Goal: Task Accomplishment & Management: Manage account settings

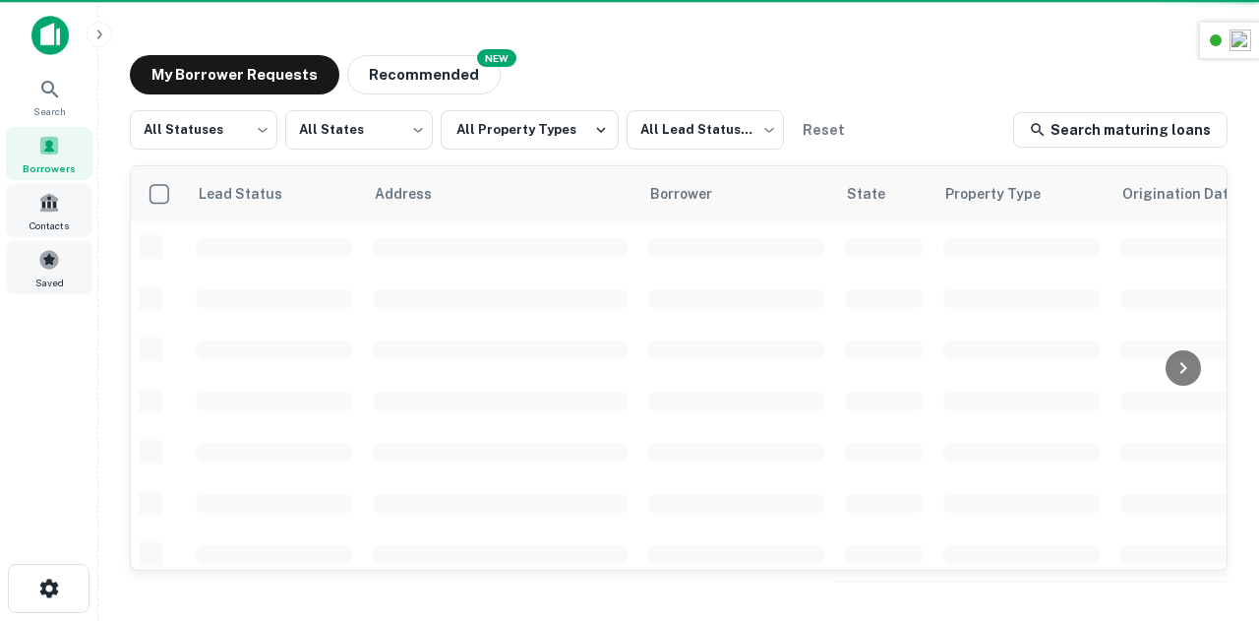
click at [47, 266] on span at bounding box center [49, 260] width 22 height 22
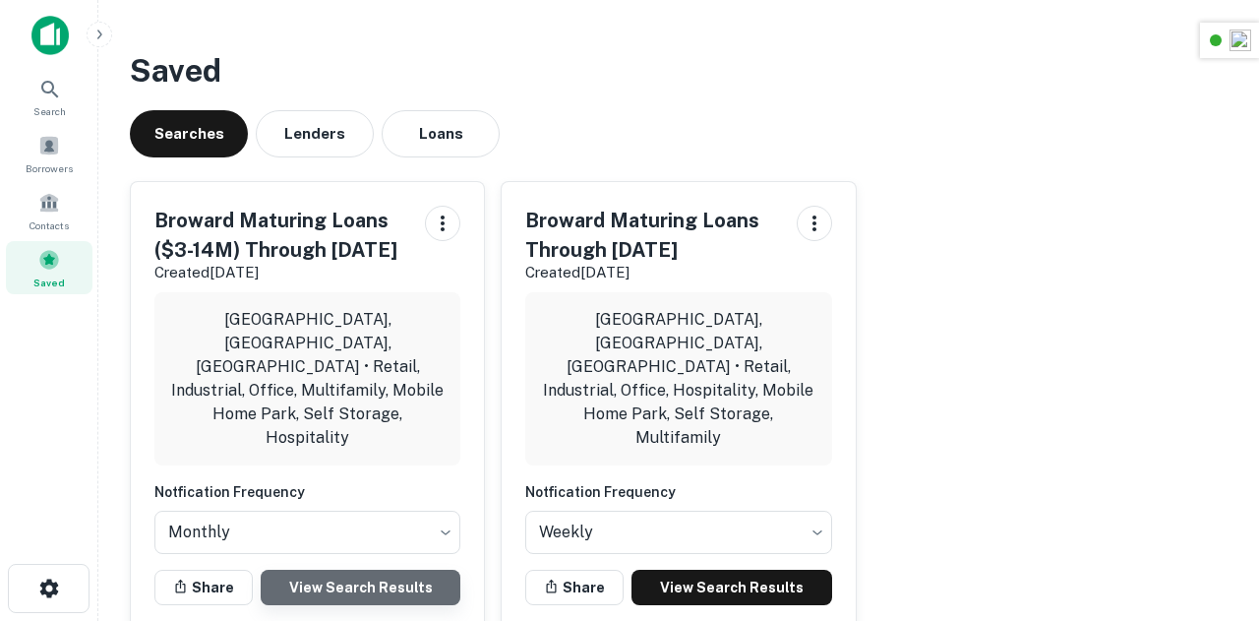
click at [313, 570] on link "View Search Results" at bounding box center [361, 587] width 200 height 35
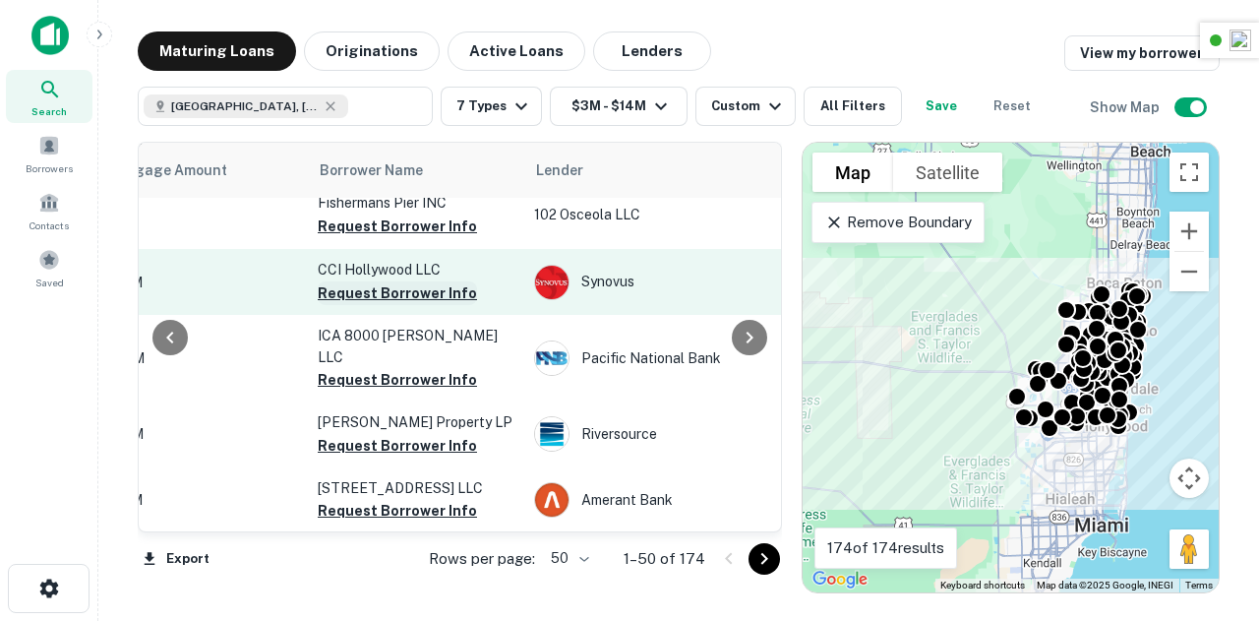
scroll to position [3057, 547]
click at [401, 280] on button "Request Borrower Info" at bounding box center [397, 292] width 159 height 24
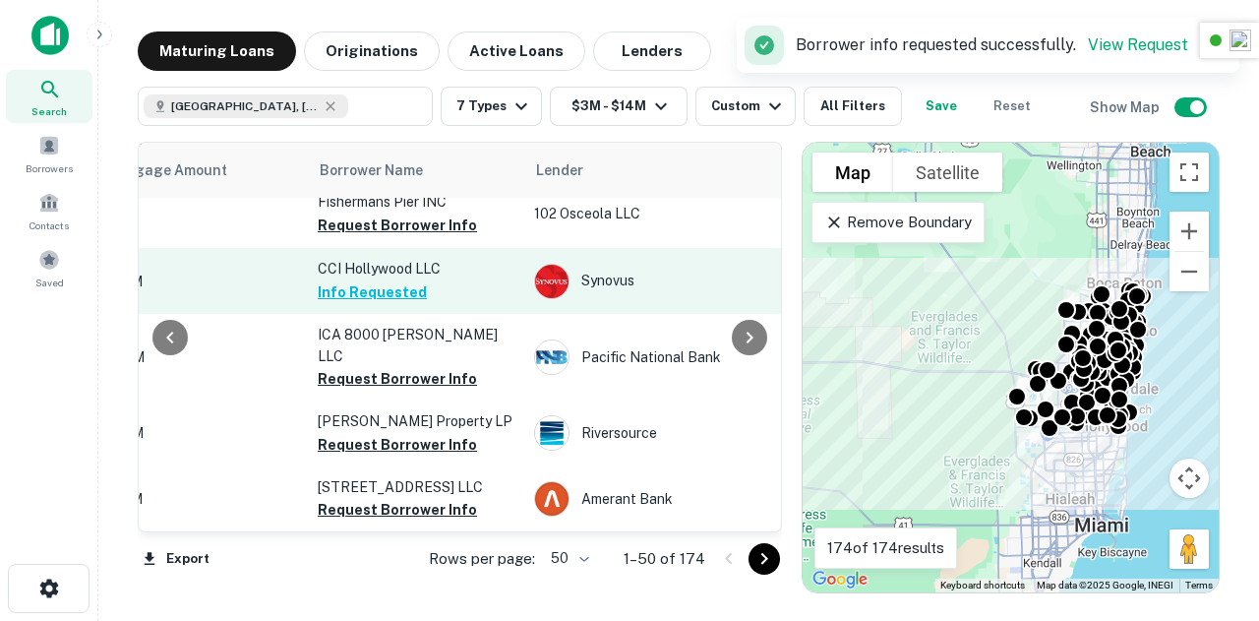
scroll to position [3155, 547]
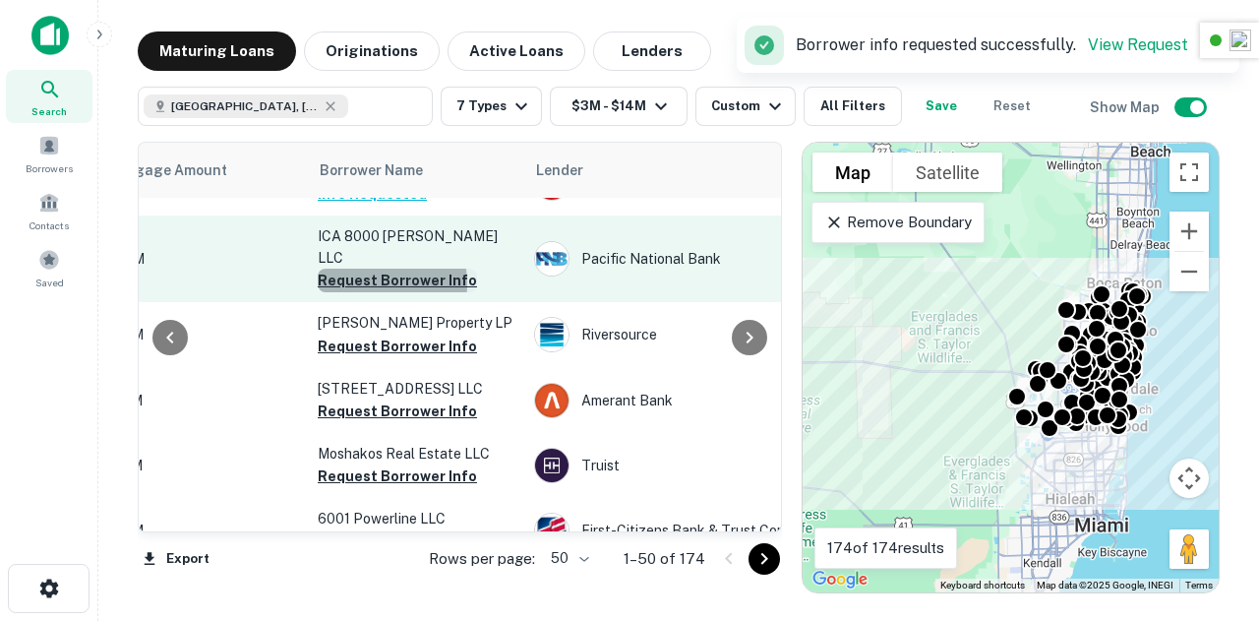
click at [365, 275] on button "Request Borrower Info" at bounding box center [397, 281] width 159 height 24
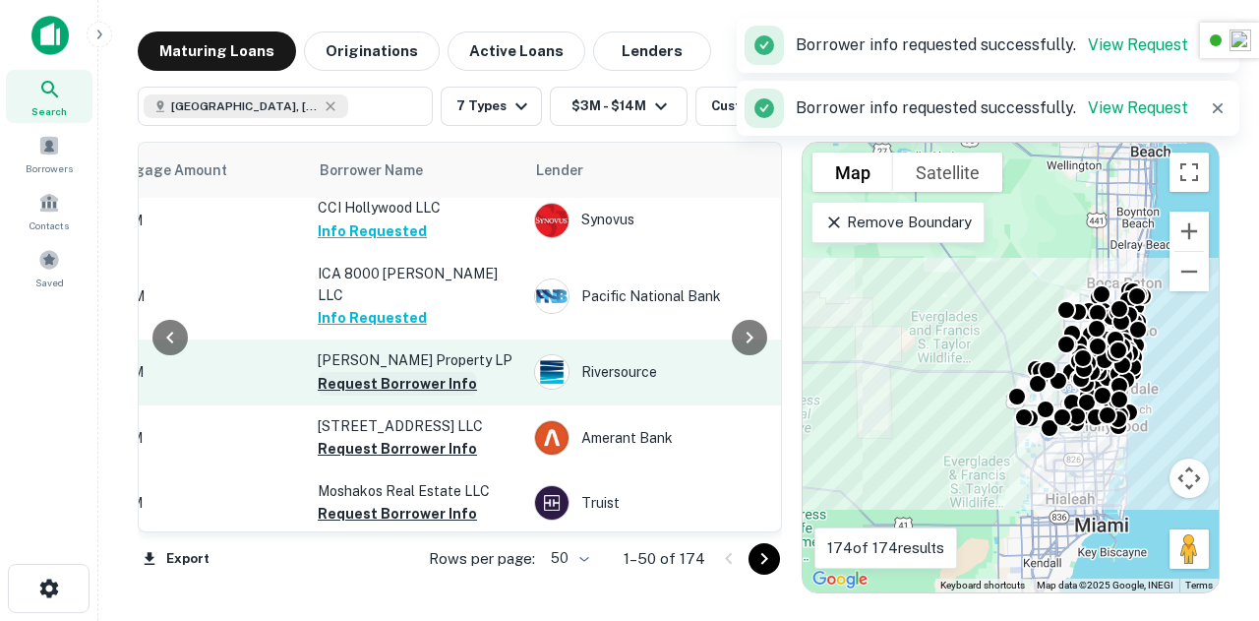
click at [382, 372] on button "Request Borrower Info" at bounding box center [397, 384] width 159 height 24
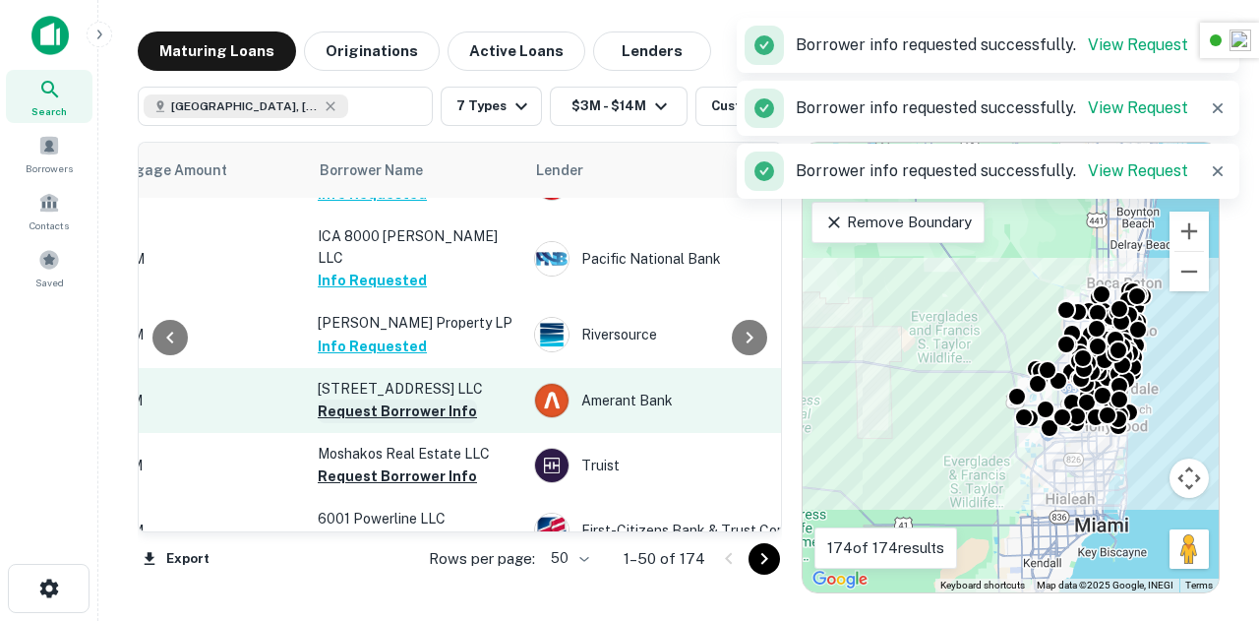
click at [406, 399] on button "Request Borrower Info" at bounding box center [397, 411] width 159 height 24
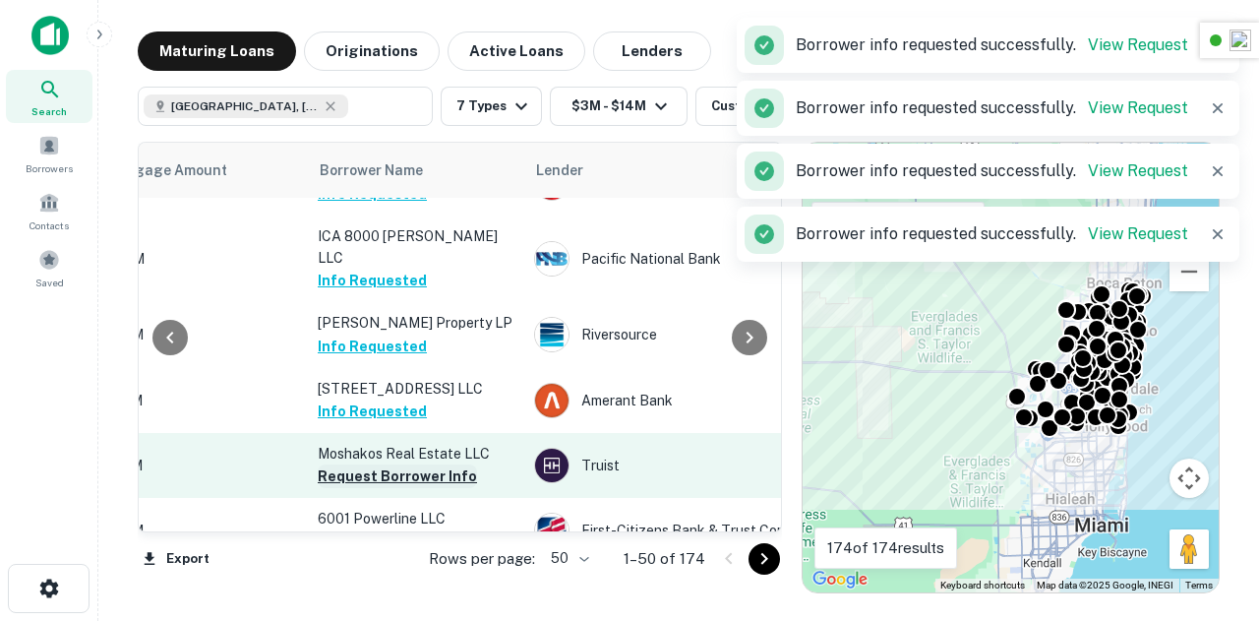
click at [393, 464] on button "Request Borrower Info" at bounding box center [397, 476] width 159 height 24
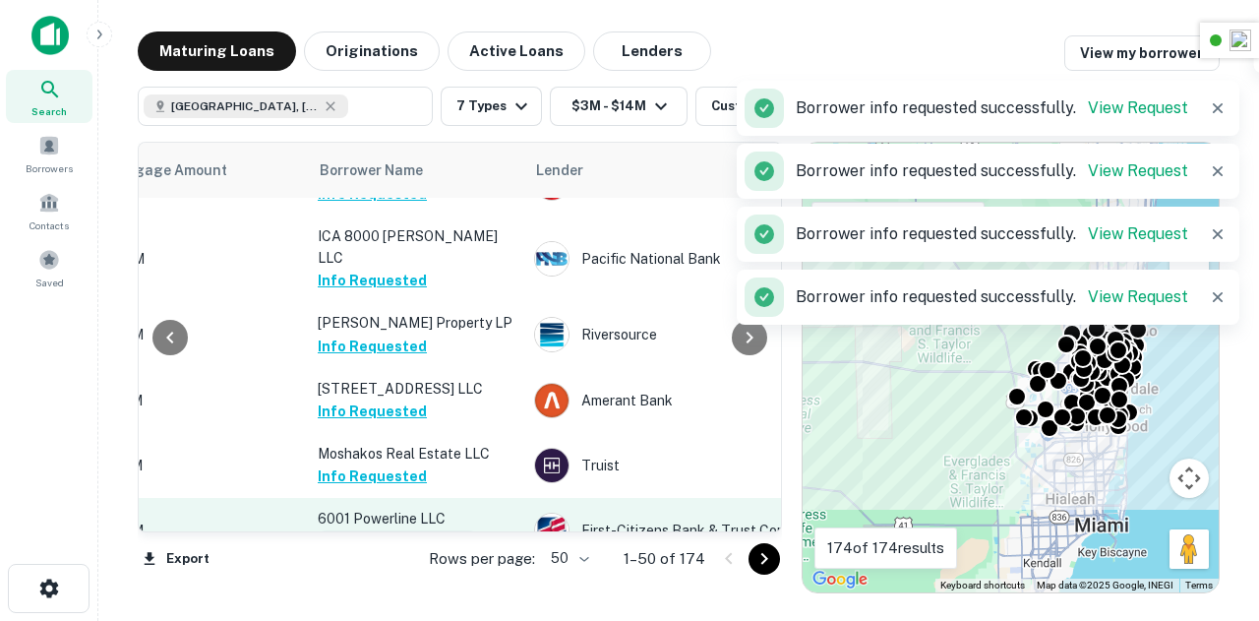
click at [384, 530] on button "Request Borrower Info" at bounding box center [397, 542] width 159 height 24
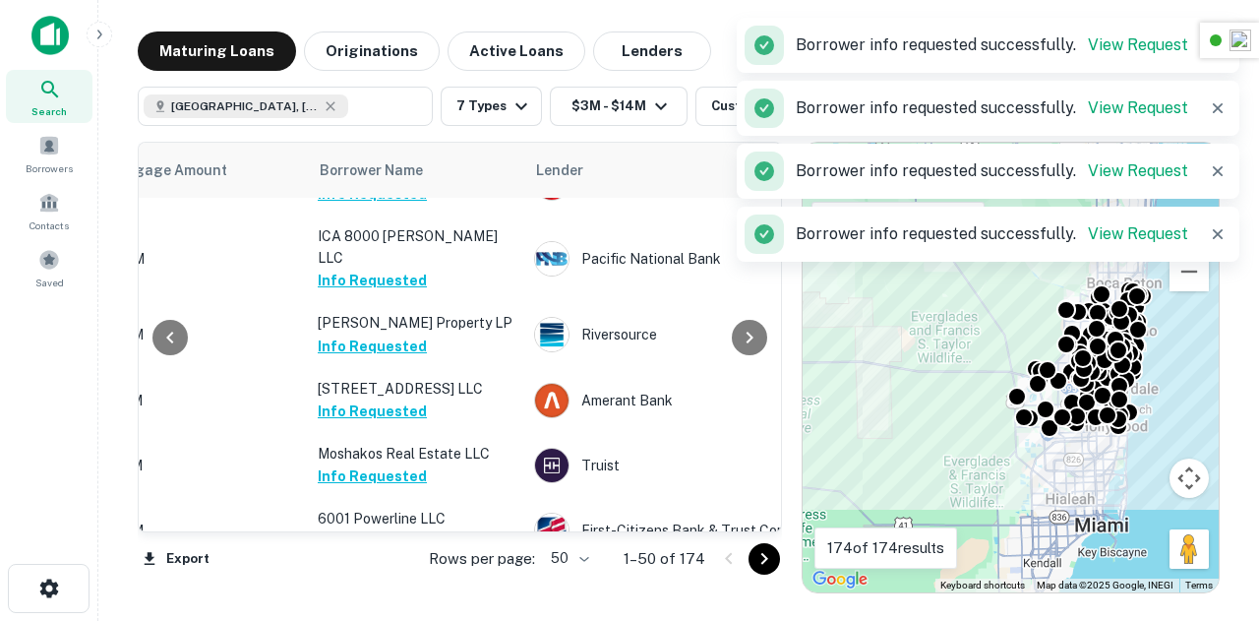
click at [764, 566] on icon "Go to next page" at bounding box center [765, 559] width 24 height 24
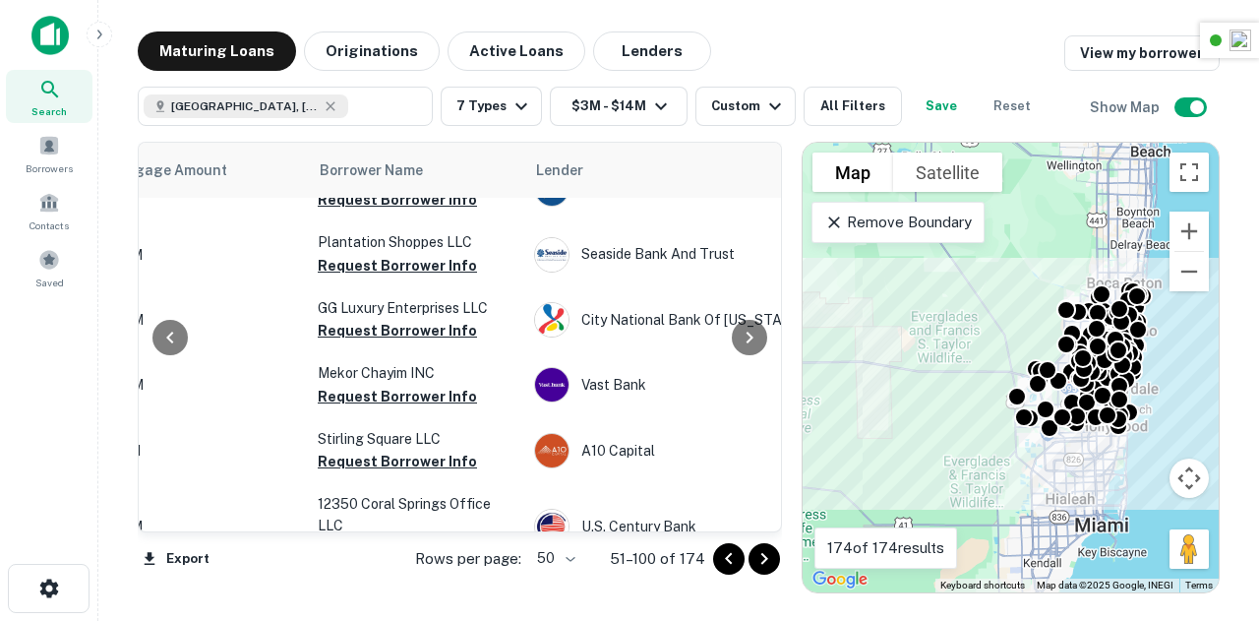
scroll to position [0, 547]
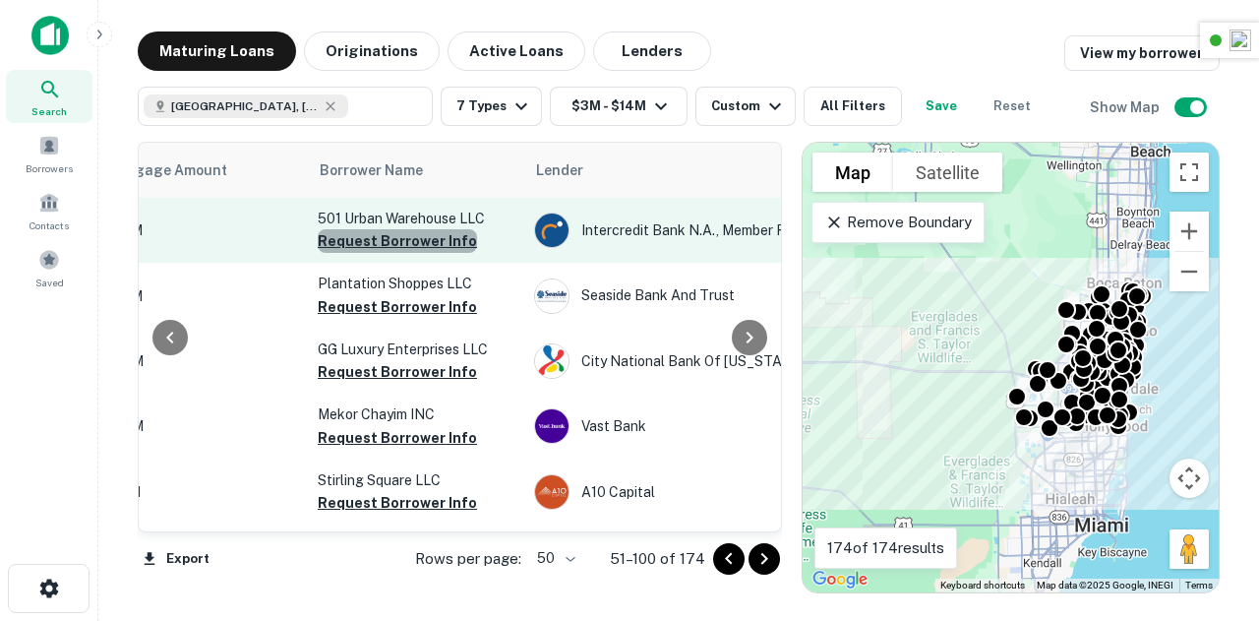
click at [409, 238] on button "Request Borrower Info" at bounding box center [397, 241] width 159 height 24
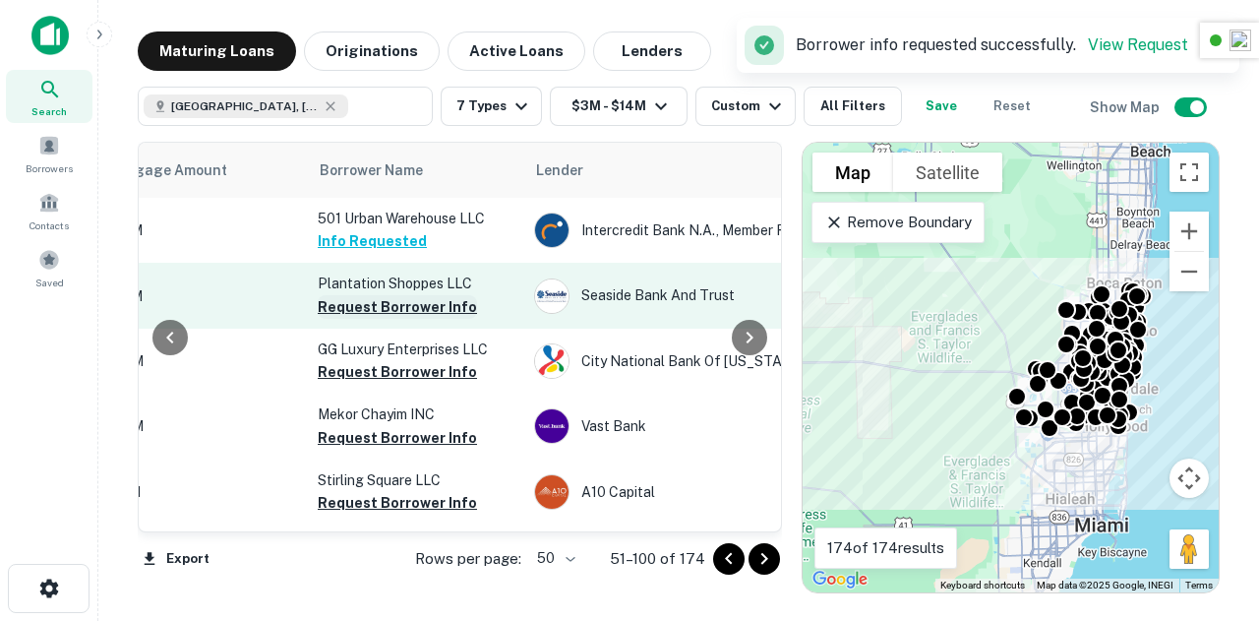
click at [374, 300] on button "Request Borrower Info" at bounding box center [397, 307] width 159 height 24
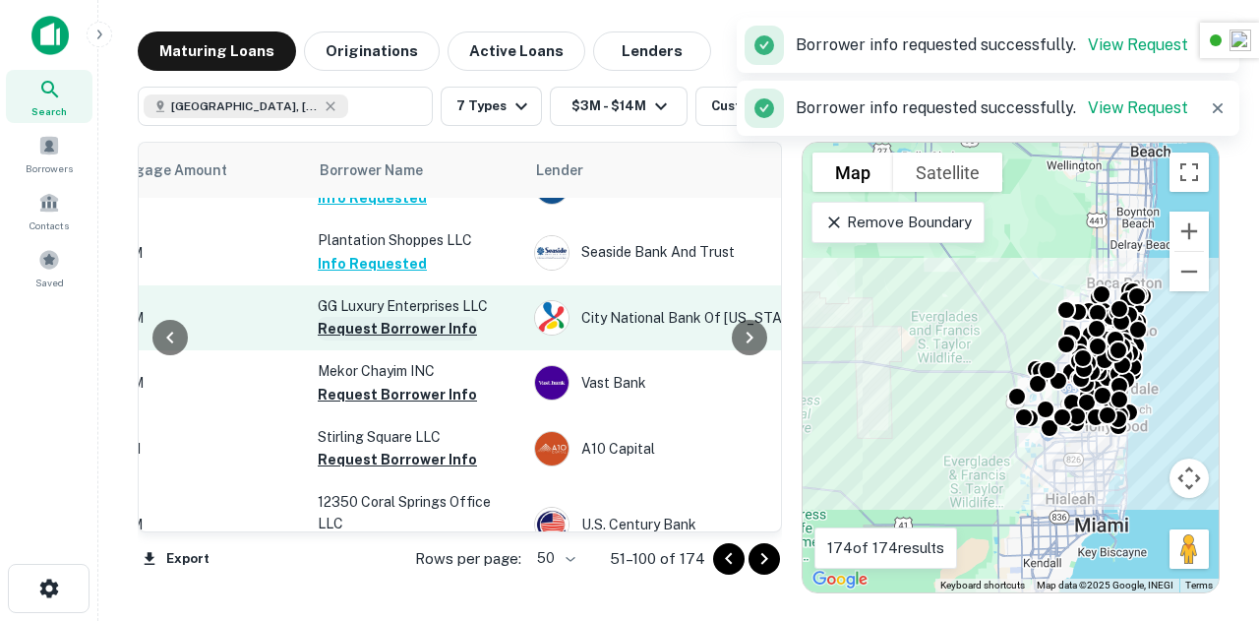
click at [380, 326] on button "Request Borrower Info" at bounding box center [397, 329] width 159 height 24
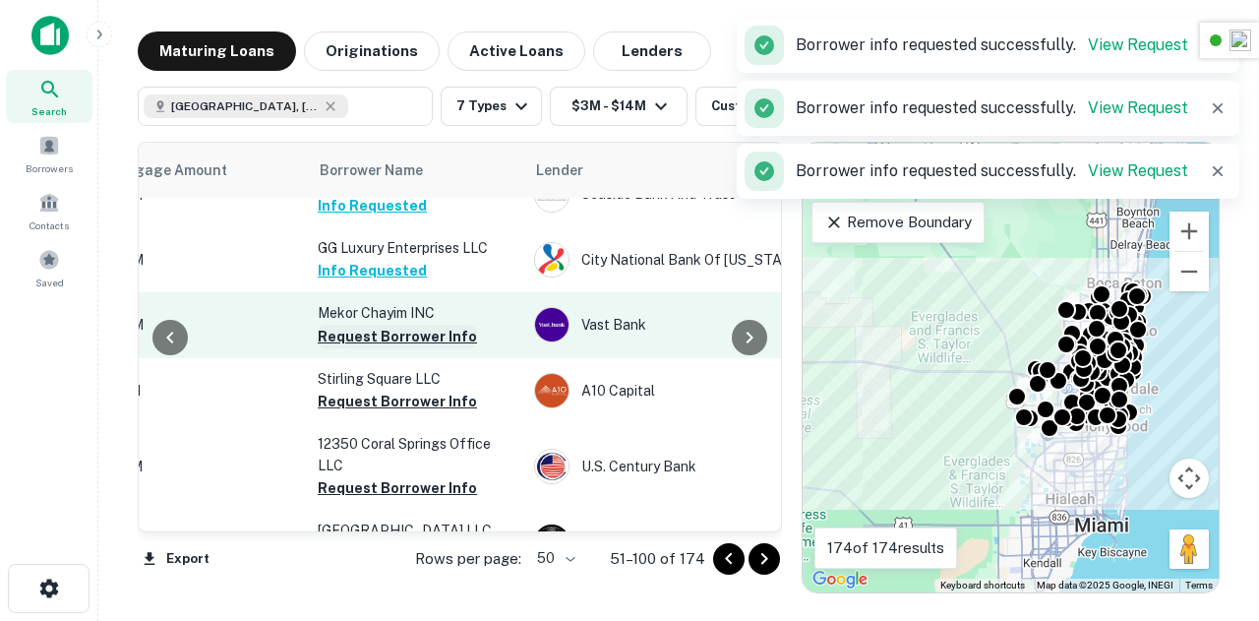
click at [403, 330] on button "Request Borrower Info" at bounding box center [397, 337] width 159 height 24
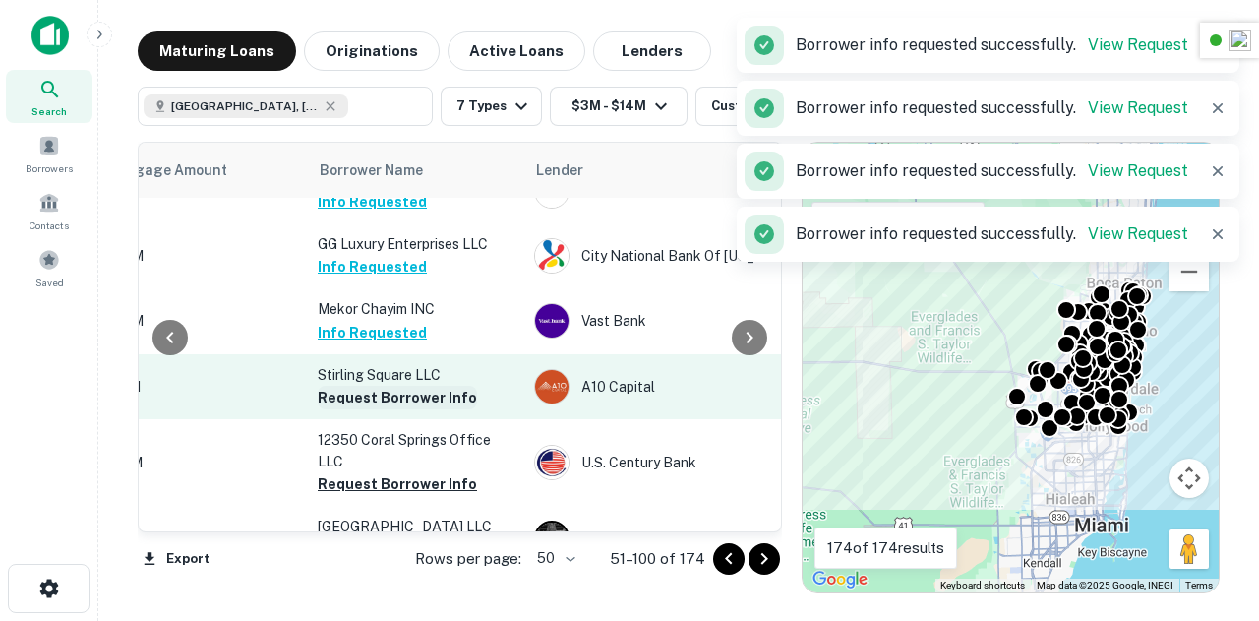
scroll to position [153, 547]
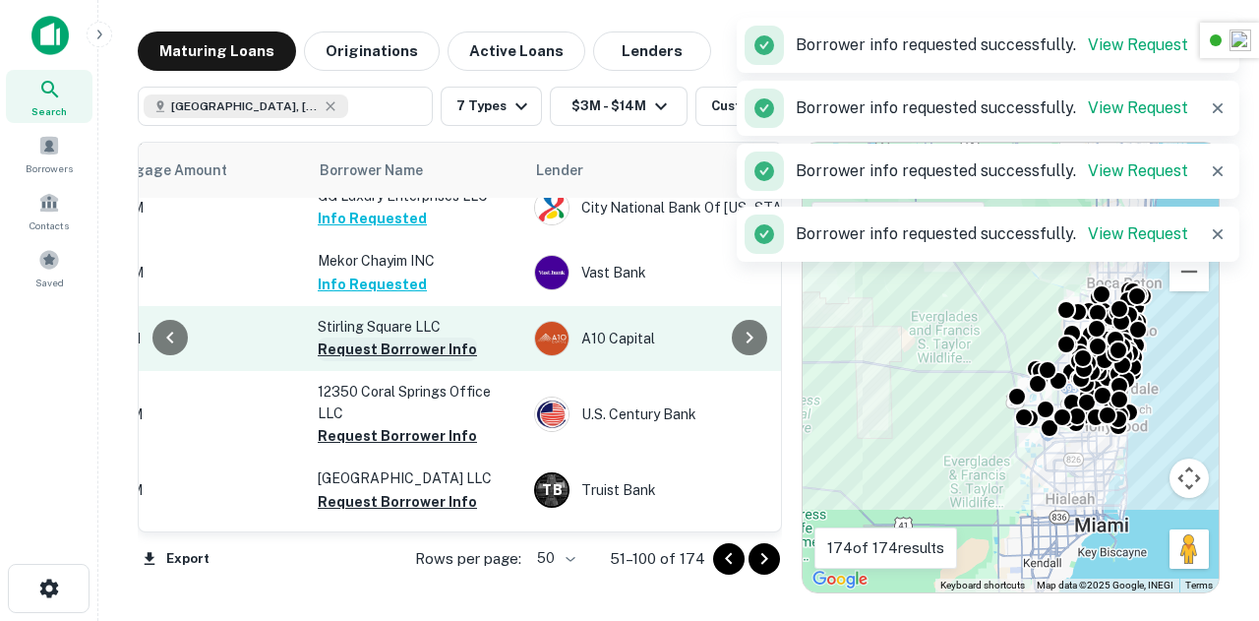
click at [355, 347] on button "Request Borrower Info" at bounding box center [397, 349] width 159 height 24
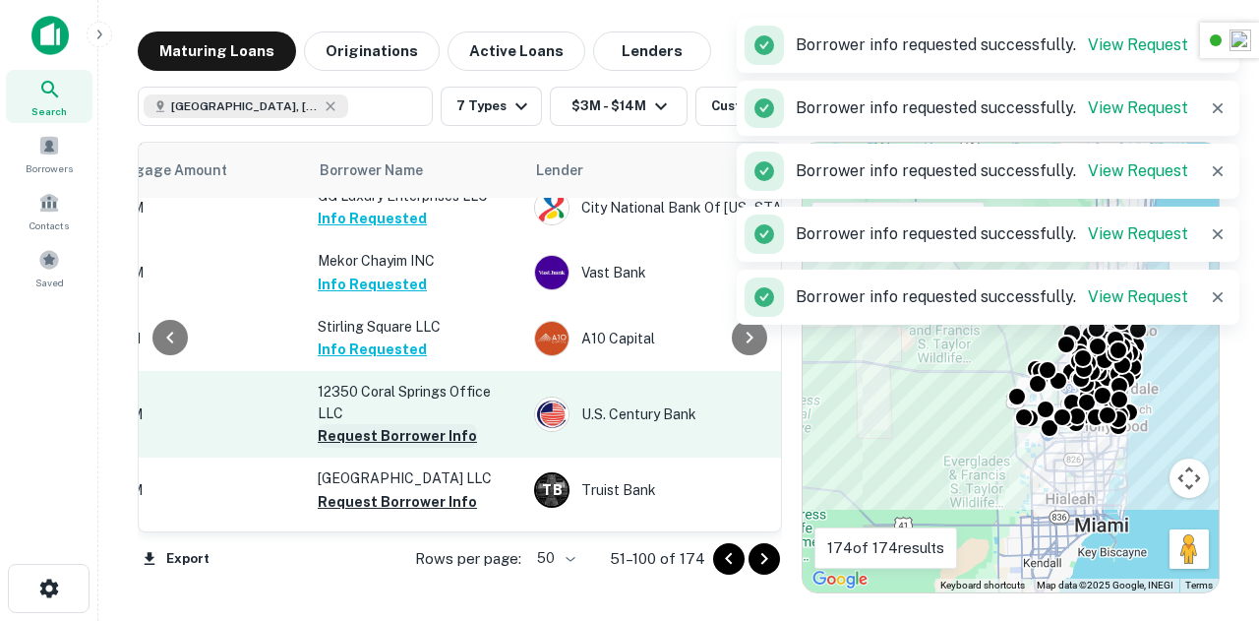
scroll to position [221, 547]
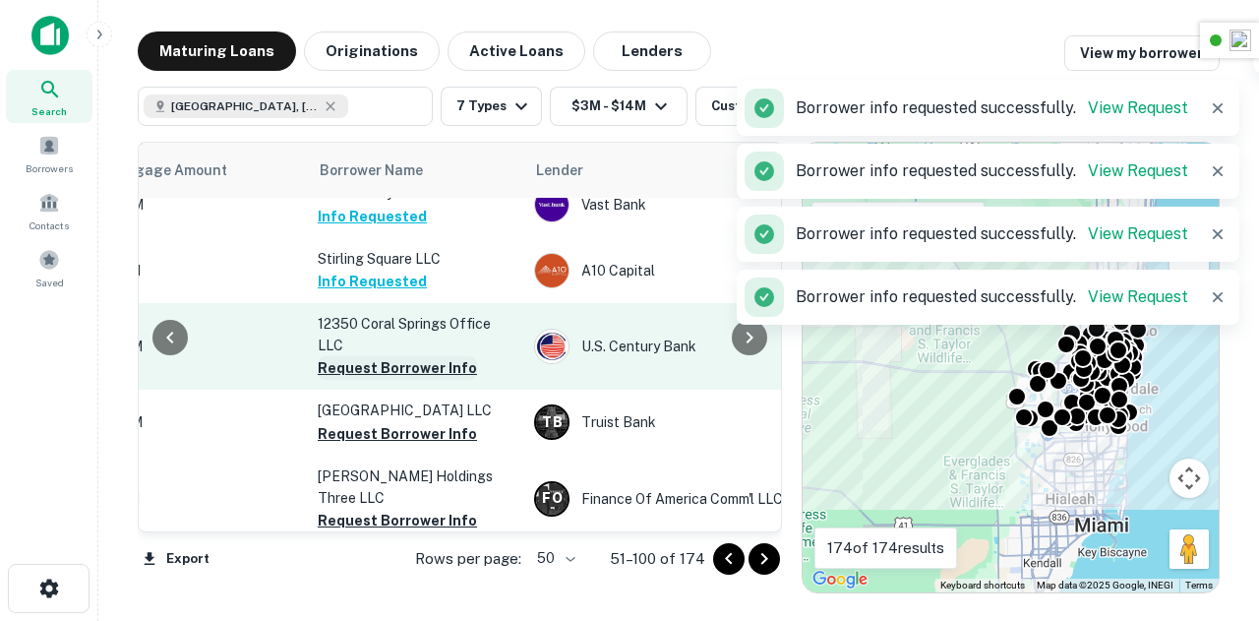
click at [380, 367] on button "Request Borrower Info" at bounding box center [397, 368] width 159 height 24
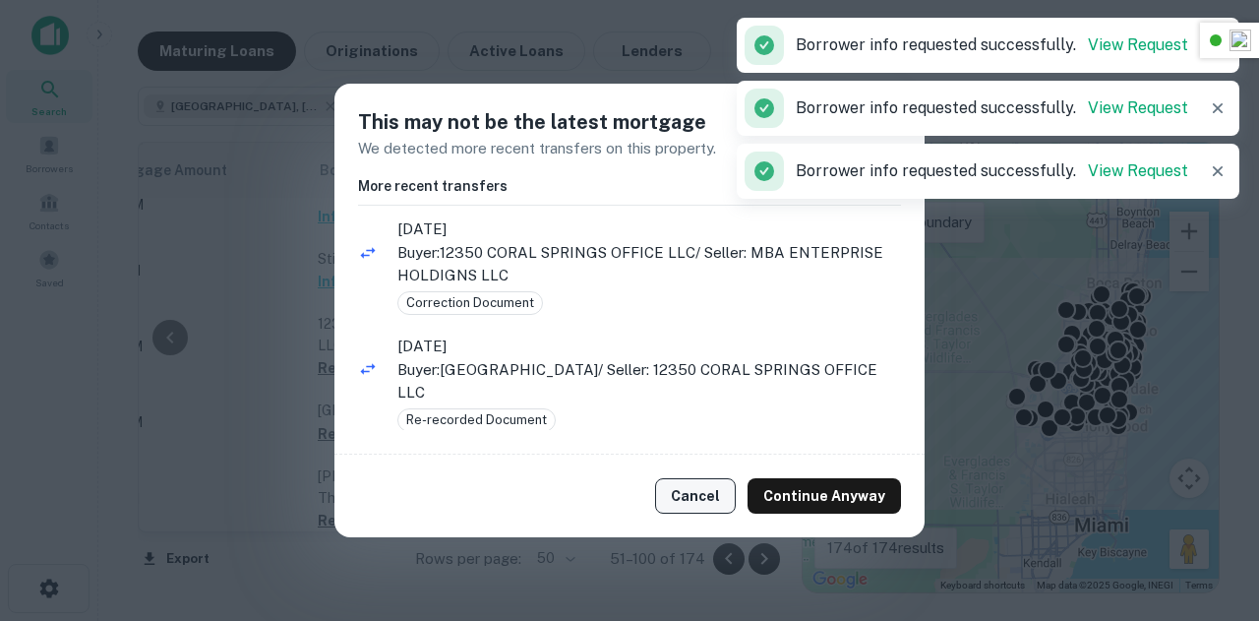
click at [698, 497] on button "Cancel" at bounding box center [695, 495] width 81 height 35
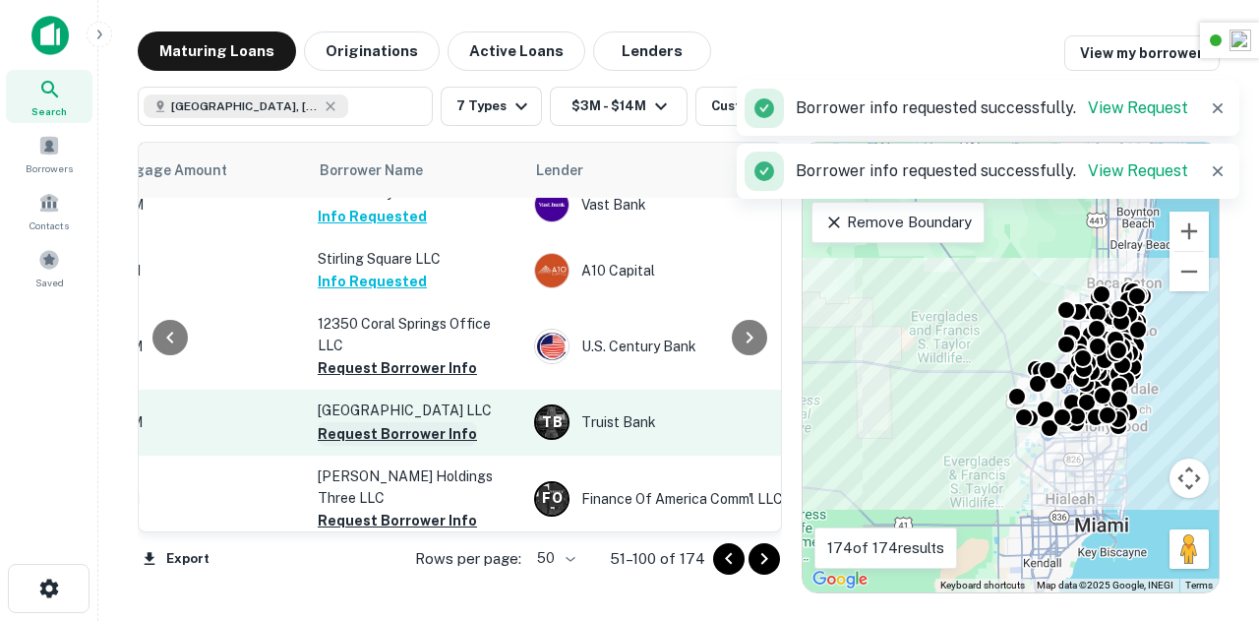
click at [380, 431] on button "Request Borrower Info" at bounding box center [397, 434] width 159 height 24
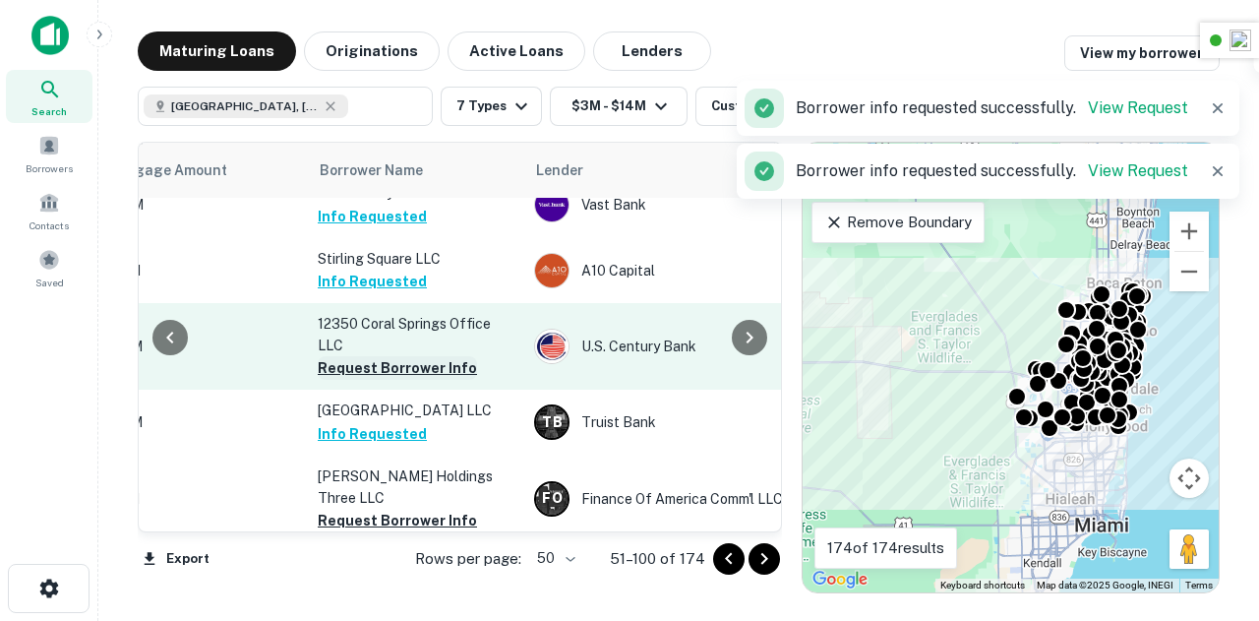
scroll to position [368, 547]
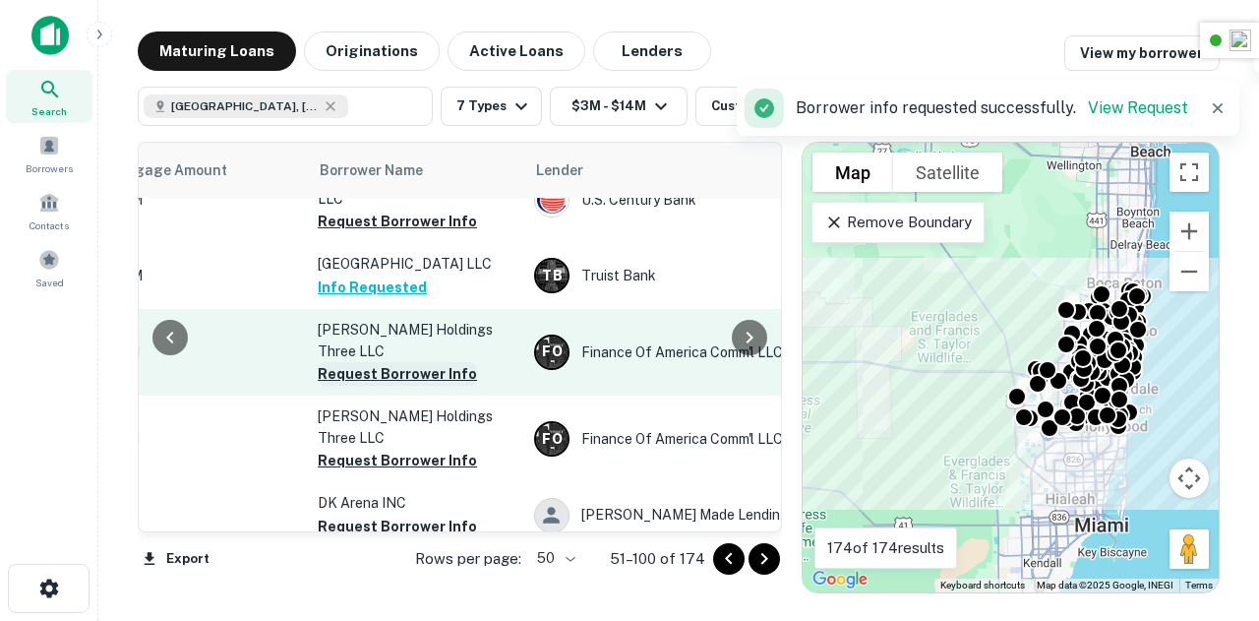
click at [371, 375] on button "Request Borrower Info" at bounding box center [397, 374] width 159 height 24
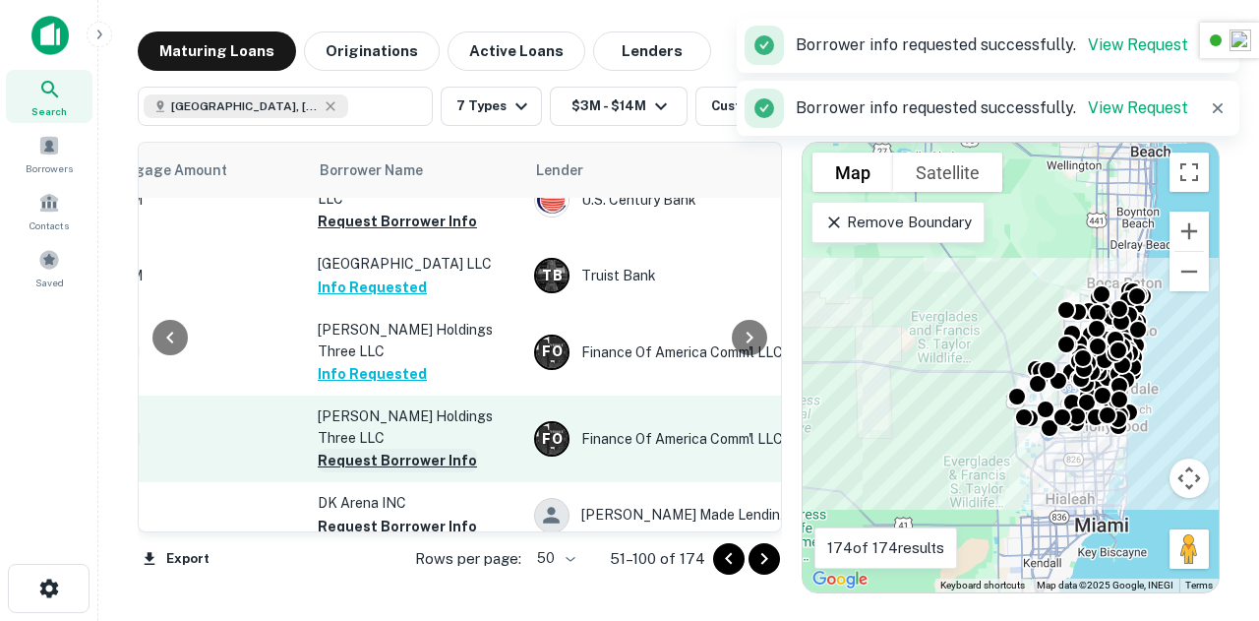
click at [397, 466] on button "Request Borrower Info" at bounding box center [397, 461] width 159 height 24
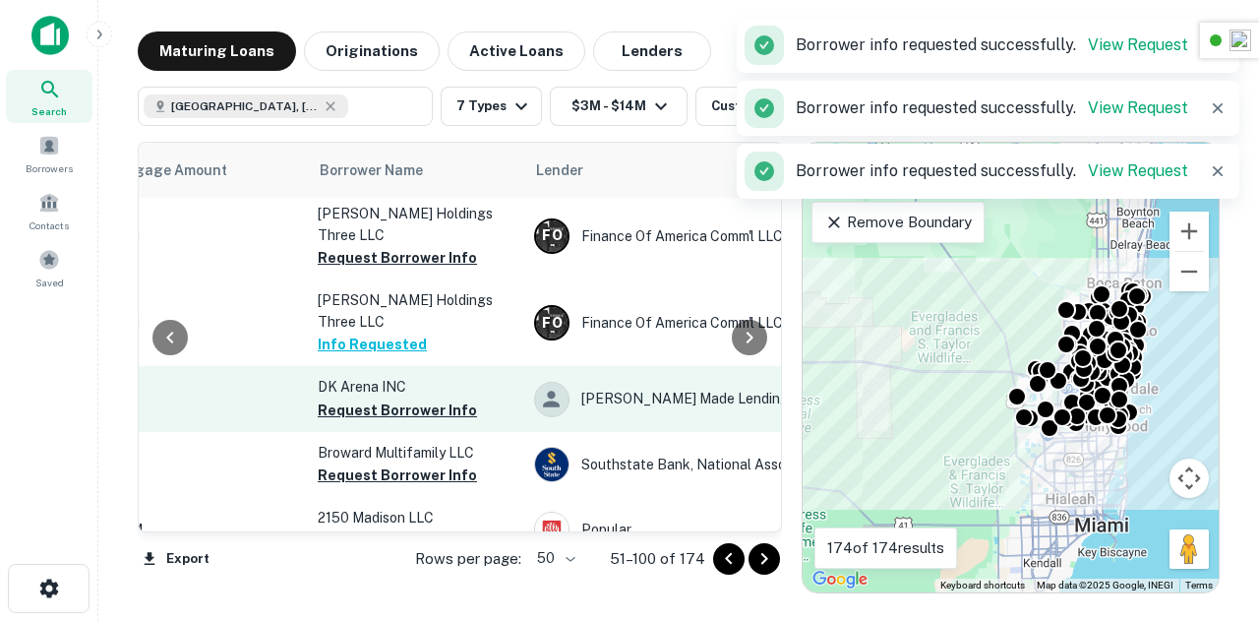
scroll to position [501, 547]
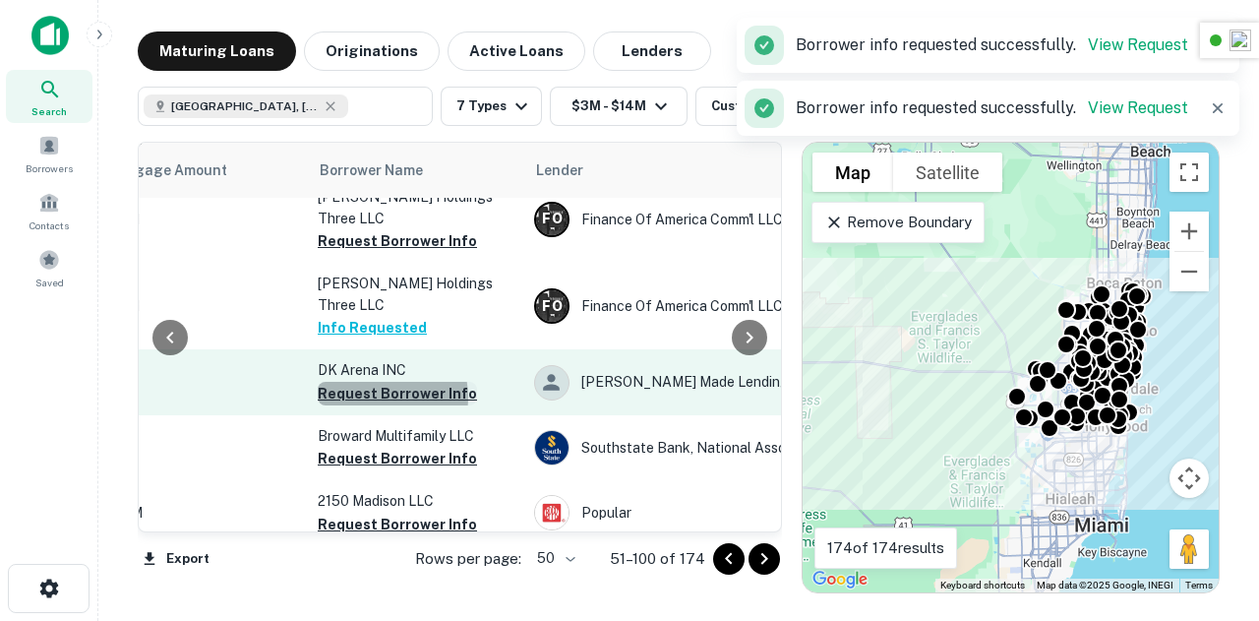
click at [377, 402] on button "Request Borrower Info" at bounding box center [397, 394] width 159 height 24
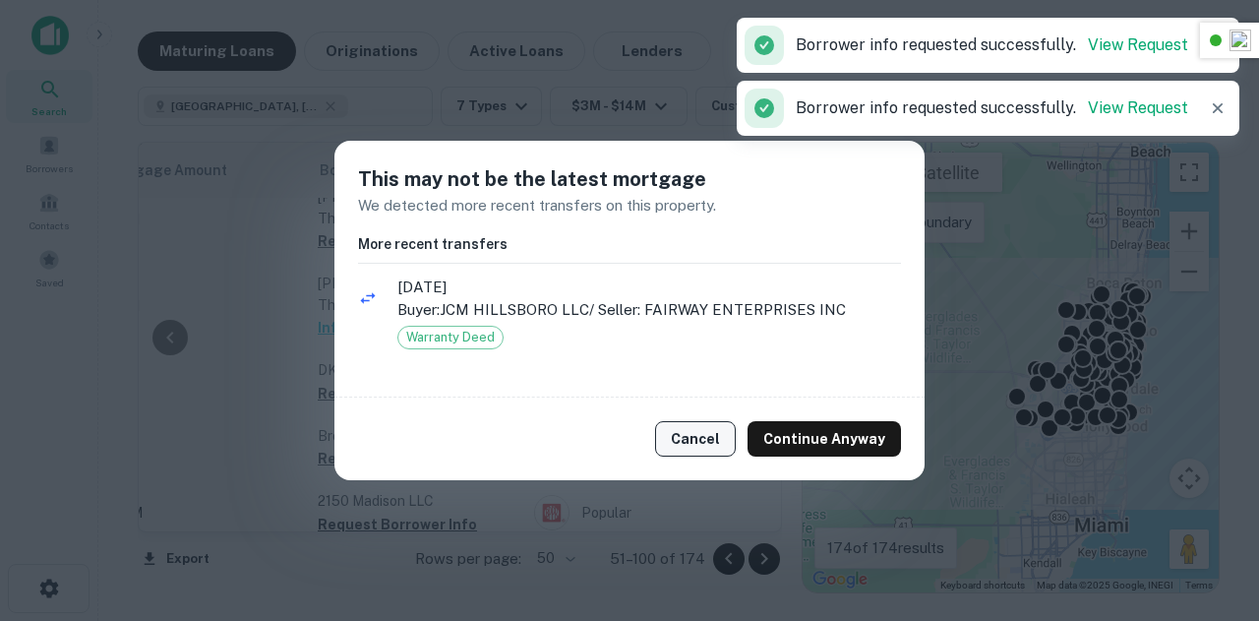
click at [710, 422] on button "Cancel" at bounding box center [695, 438] width 81 height 35
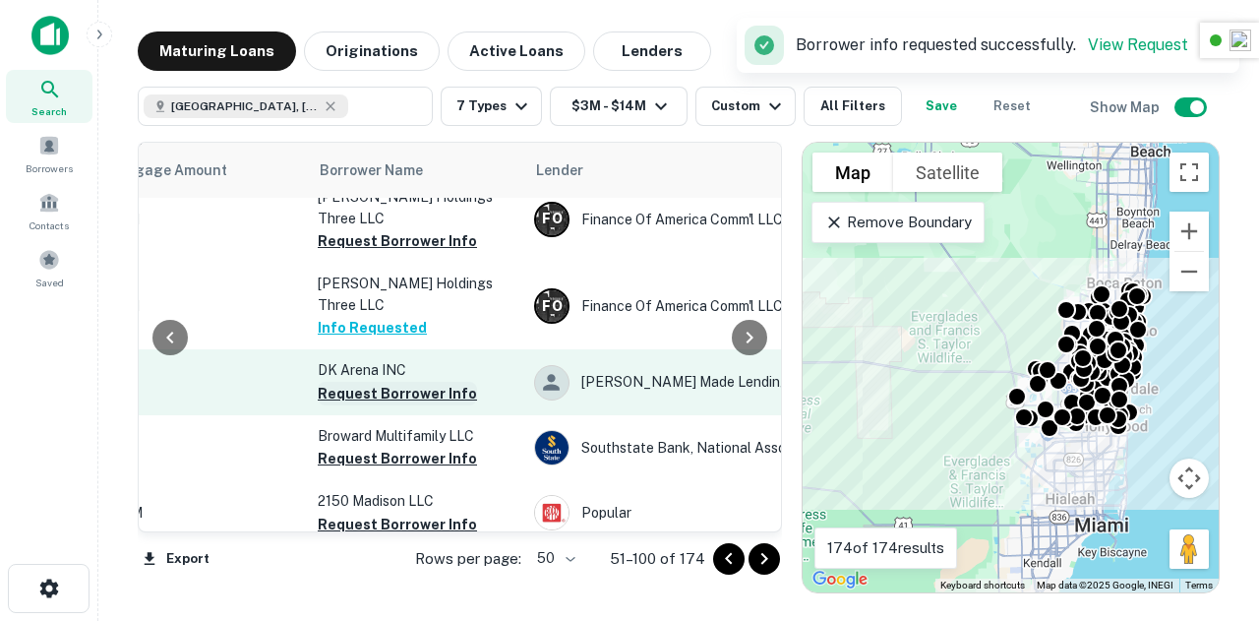
scroll to position [620, 547]
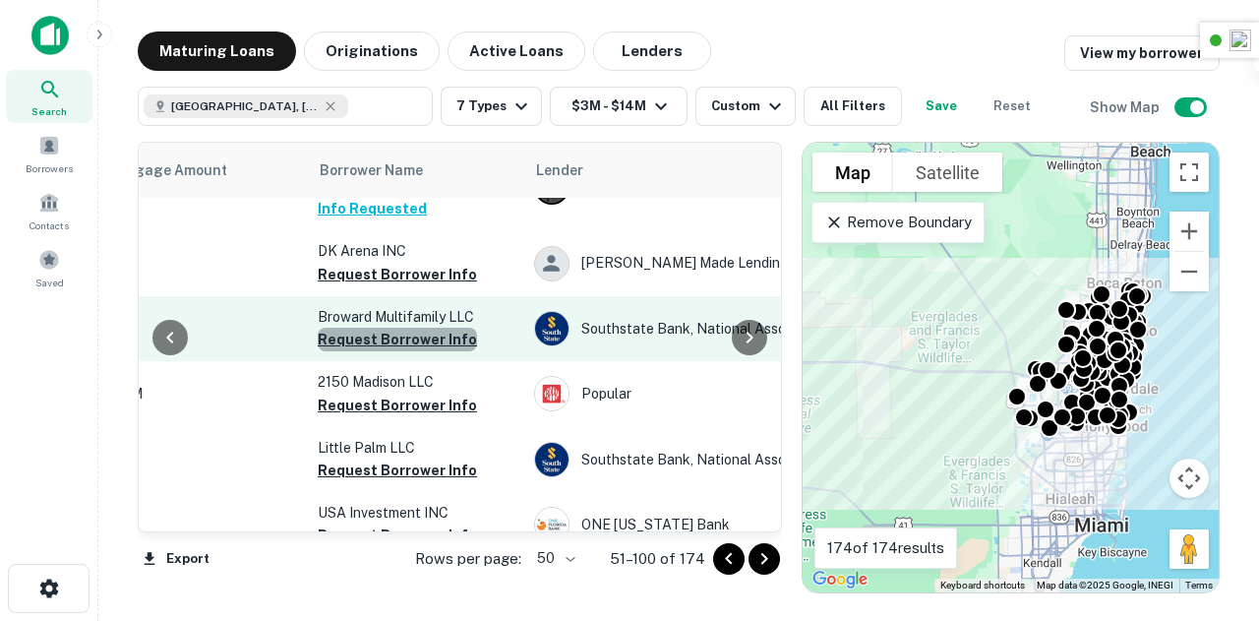
click at [407, 351] on button "Request Borrower Info" at bounding box center [397, 340] width 159 height 24
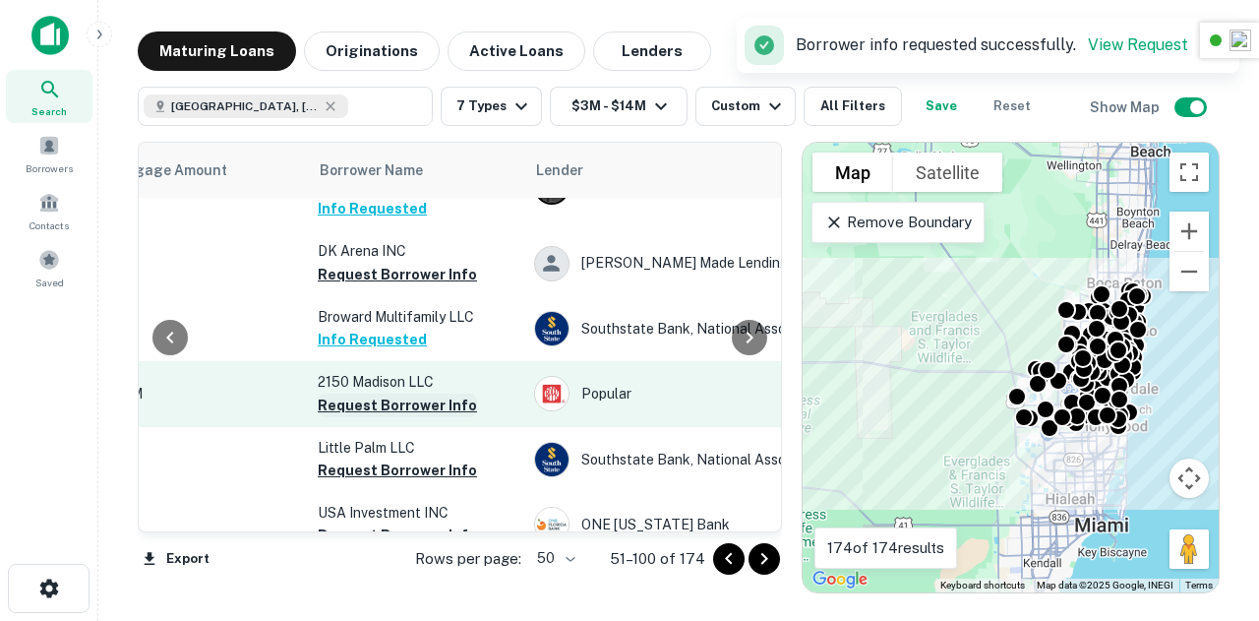
click at [406, 417] on button "Request Borrower Info" at bounding box center [397, 406] width 159 height 24
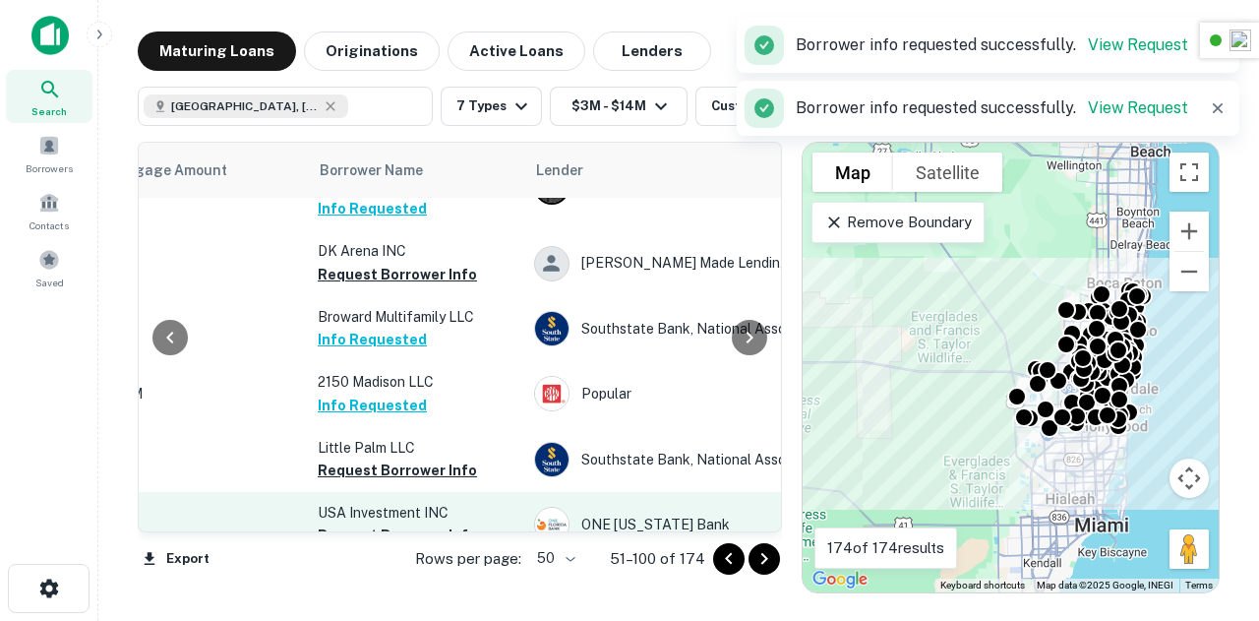
scroll to position [750, 547]
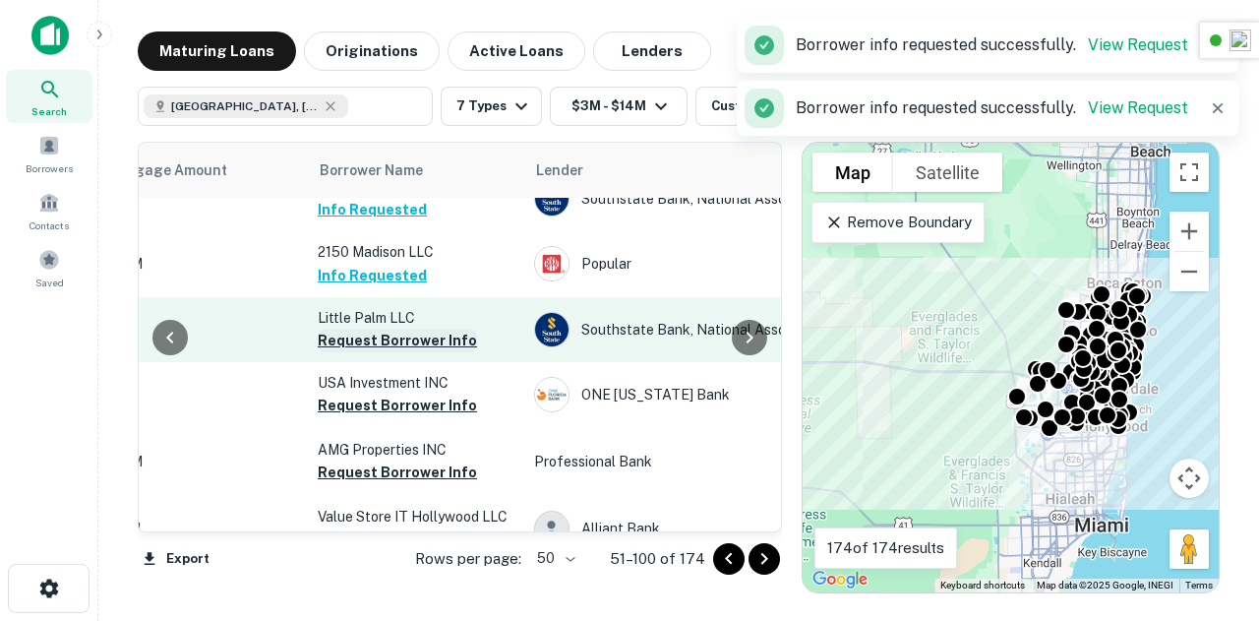
click at [385, 350] on button "Request Borrower Info" at bounding box center [397, 341] width 159 height 24
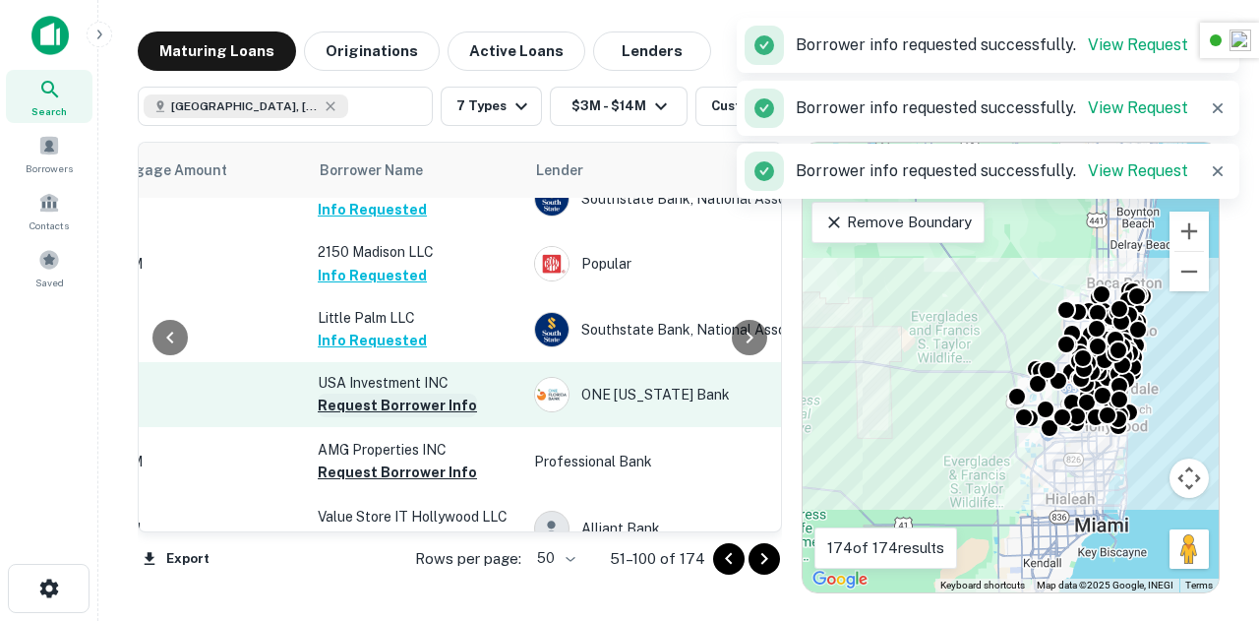
scroll to position [820, 596]
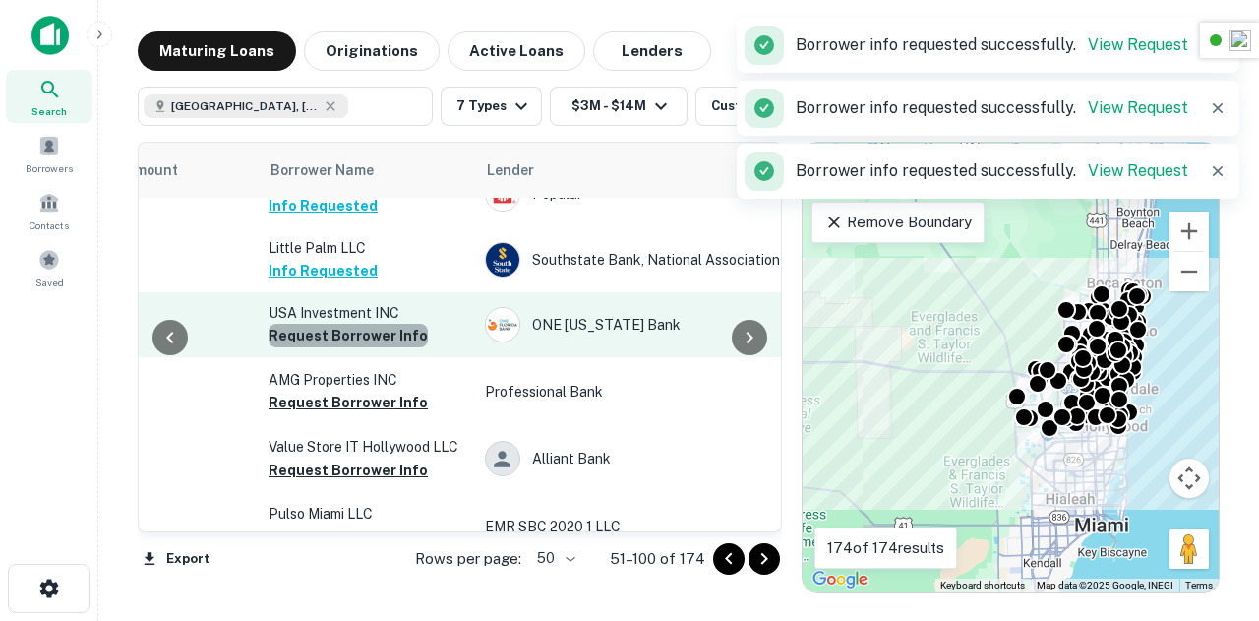
click at [366, 337] on button "Request Borrower Info" at bounding box center [348, 336] width 159 height 24
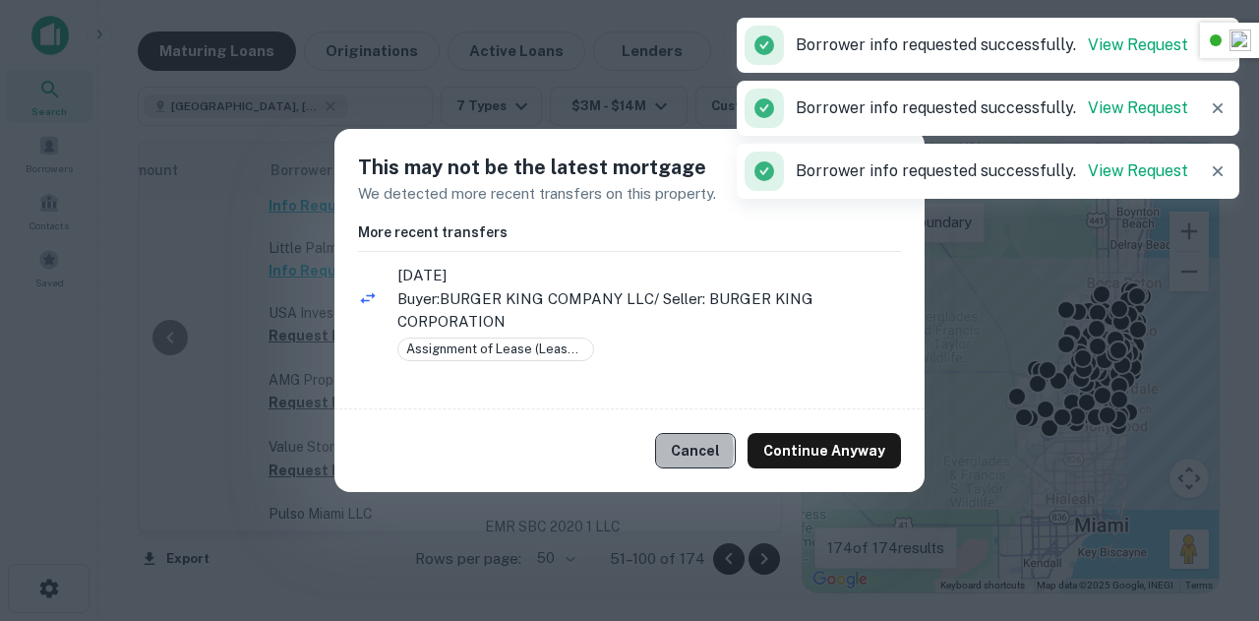
click at [666, 450] on button "Cancel" at bounding box center [695, 450] width 81 height 35
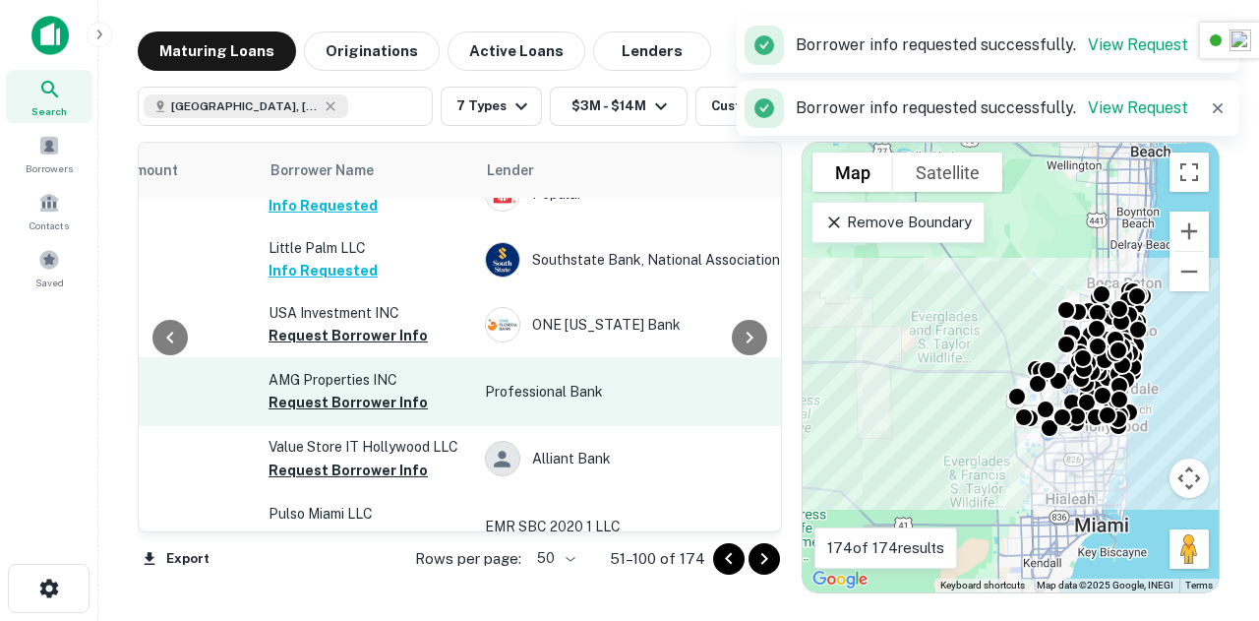
click at [358, 412] on button "Request Borrower Info" at bounding box center [348, 403] width 159 height 24
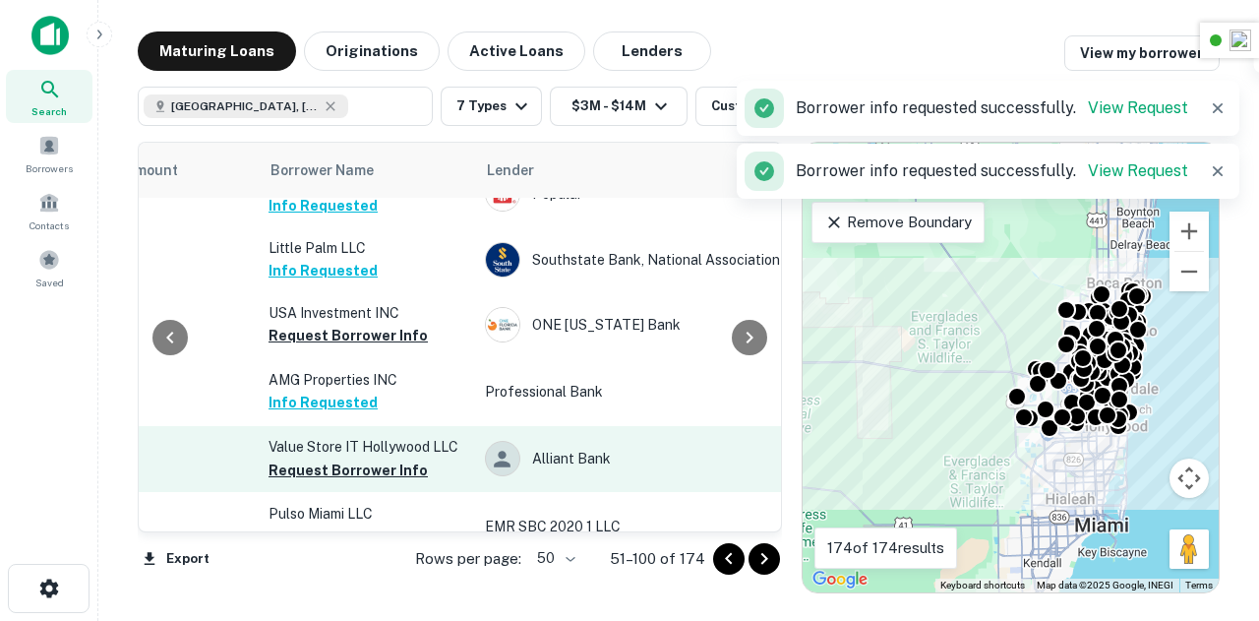
scroll to position [896, 596]
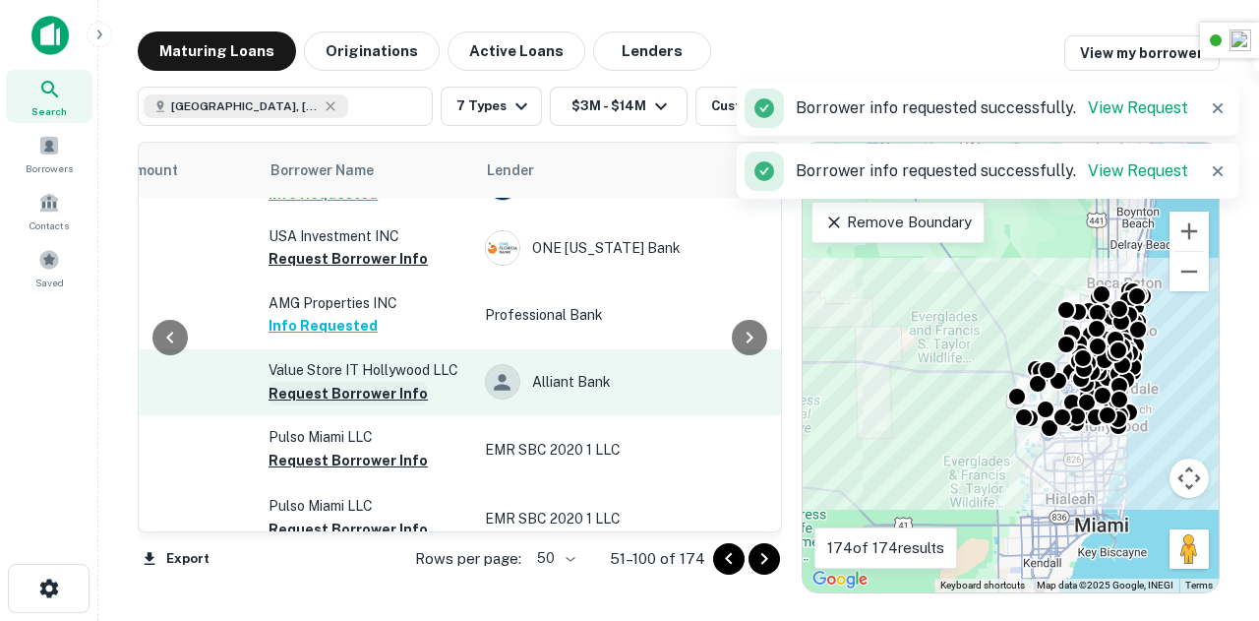
click at [354, 399] on button "Request Borrower Info" at bounding box center [348, 394] width 159 height 24
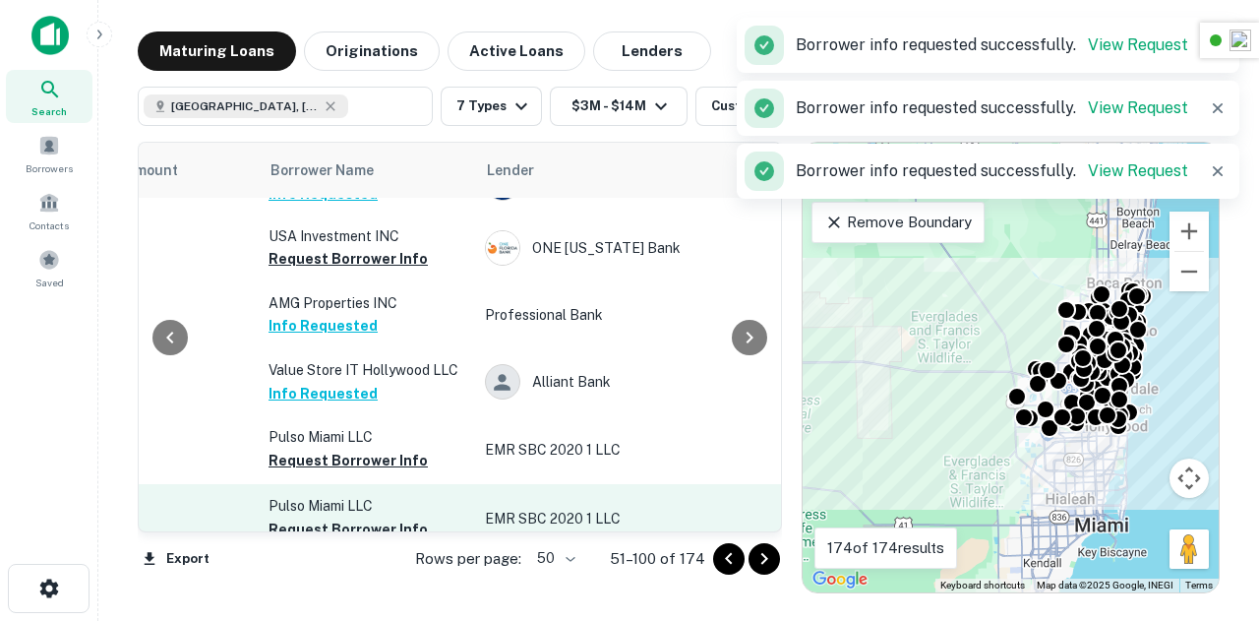
scroll to position [958, 596]
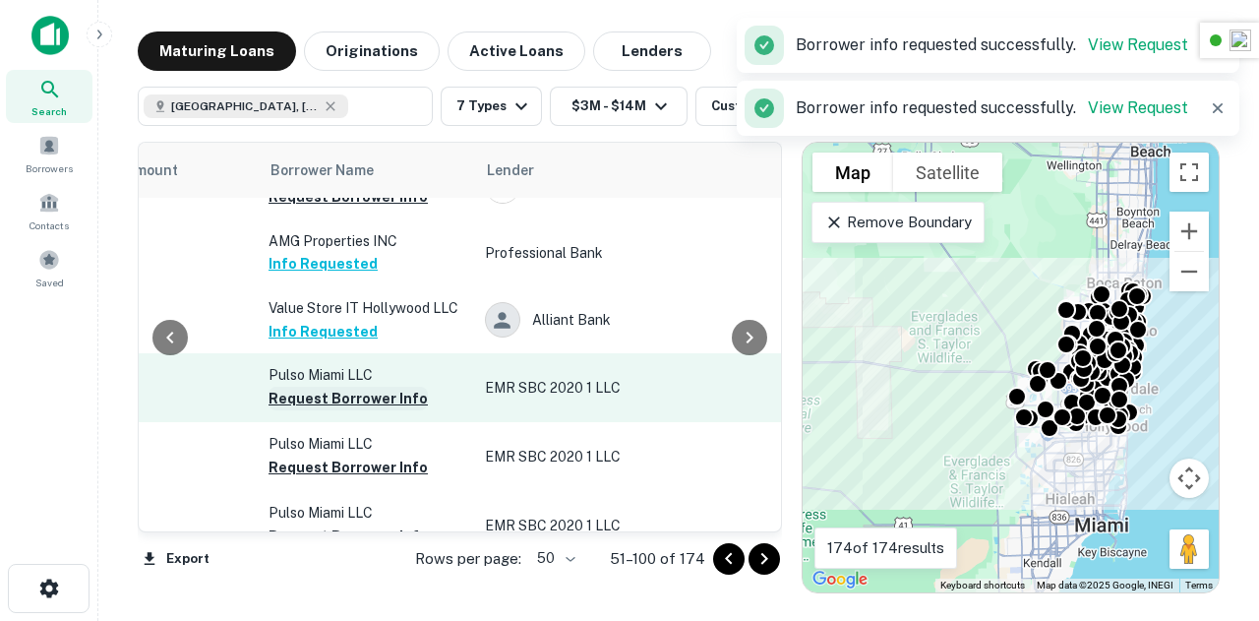
click at [337, 410] on button "Request Borrower Info" at bounding box center [348, 399] width 159 height 24
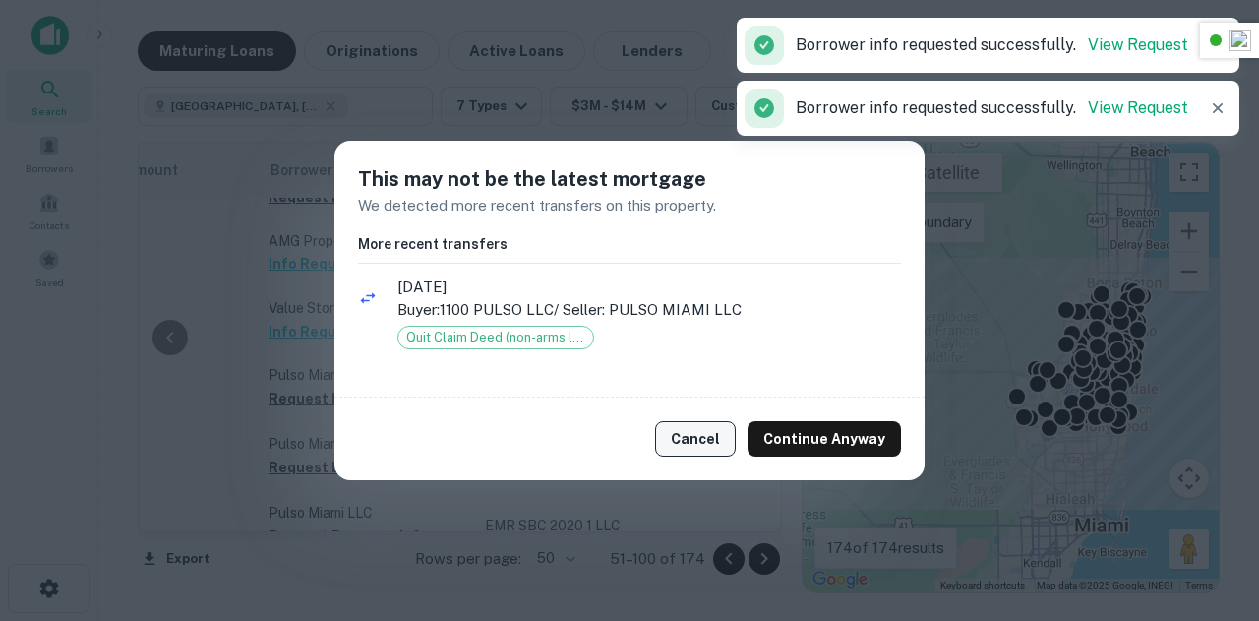
click at [710, 446] on button "Cancel" at bounding box center [695, 438] width 81 height 35
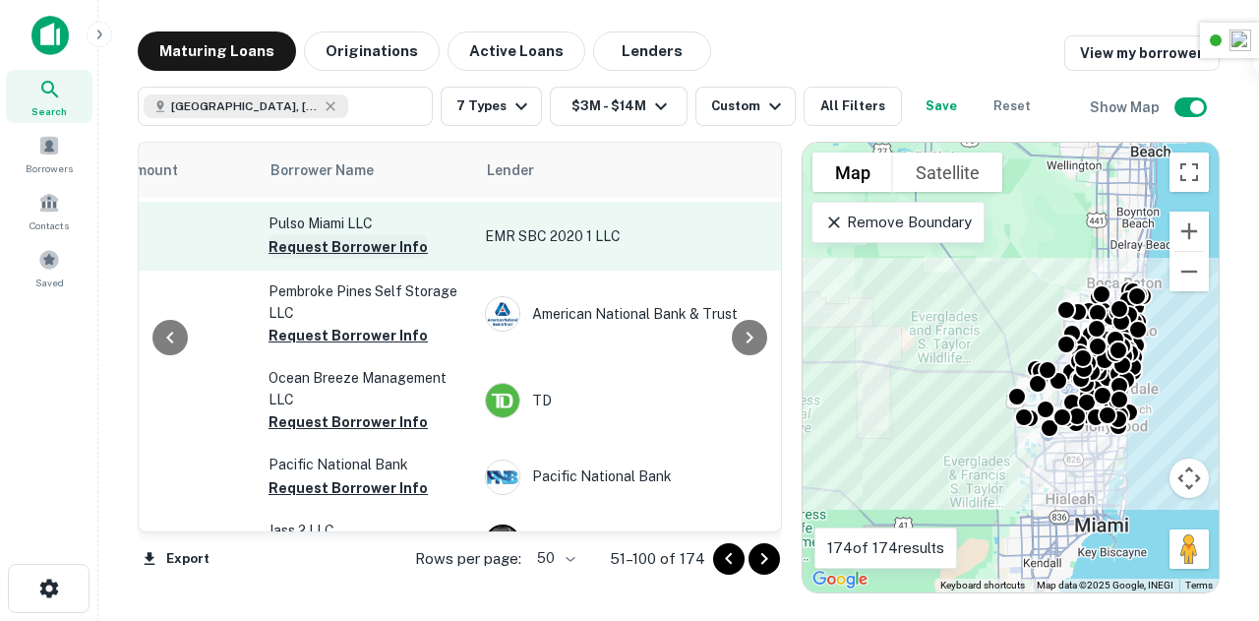
scroll to position [1316, 596]
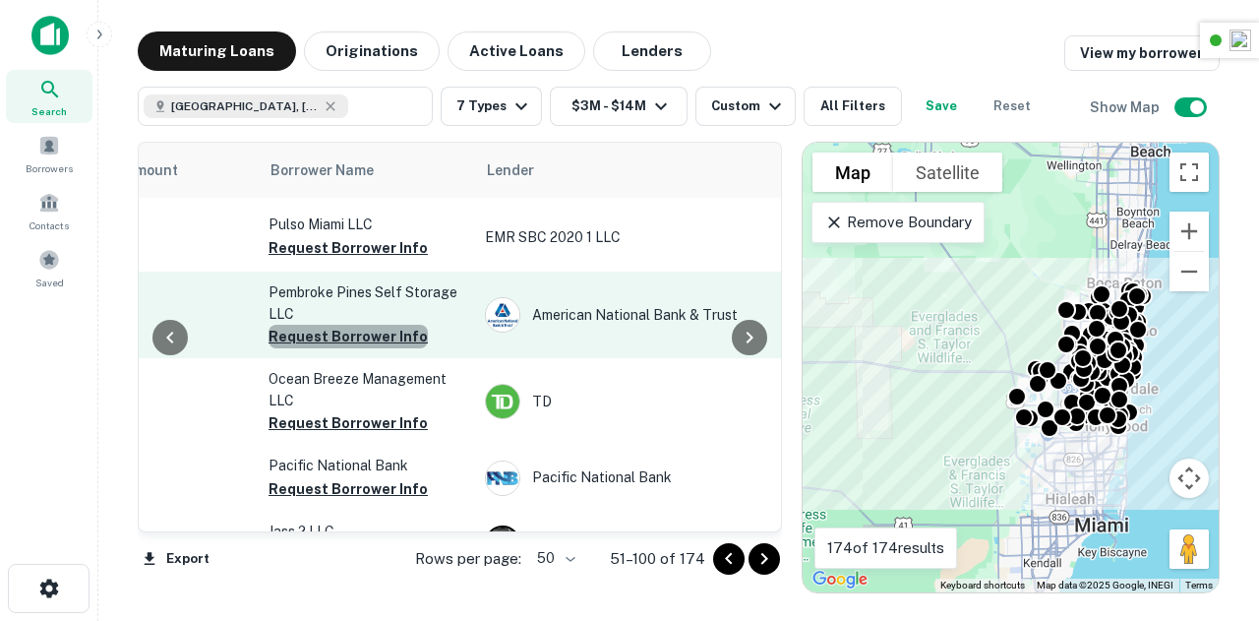
click at [358, 348] on button "Request Borrower Info" at bounding box center [348, 337] width 159 height 24
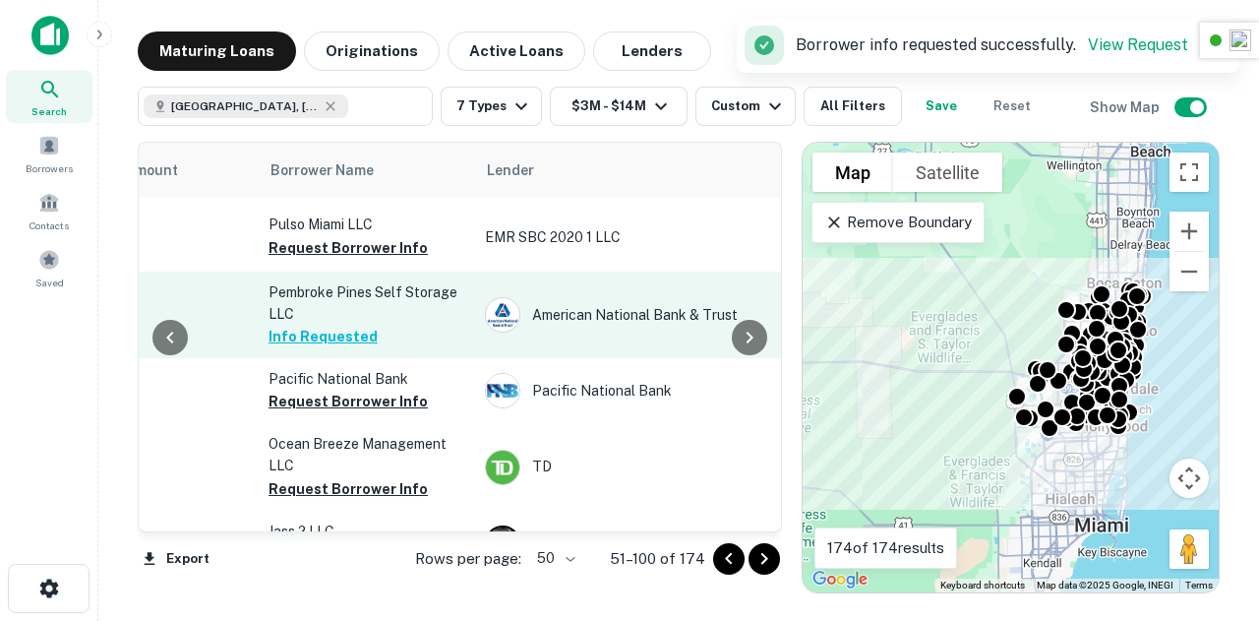
scroll to position [1358, 596]
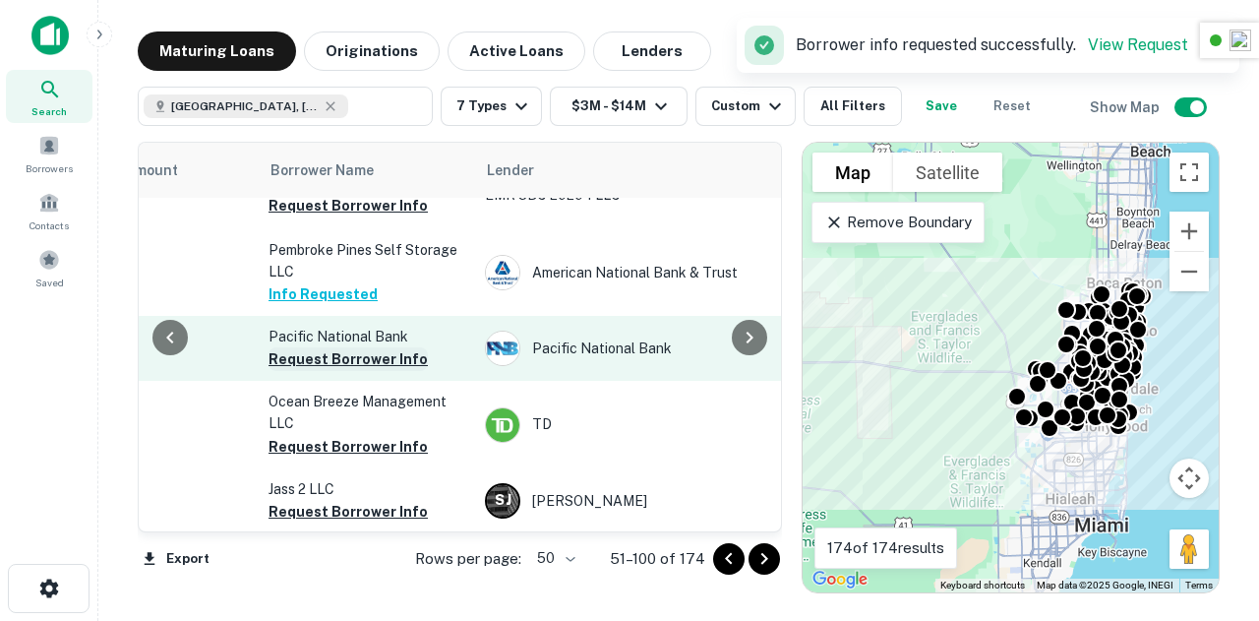
click at [351, 371] on button "Request Borrower Info" at bounding box center [348, 359] width 159 height 24
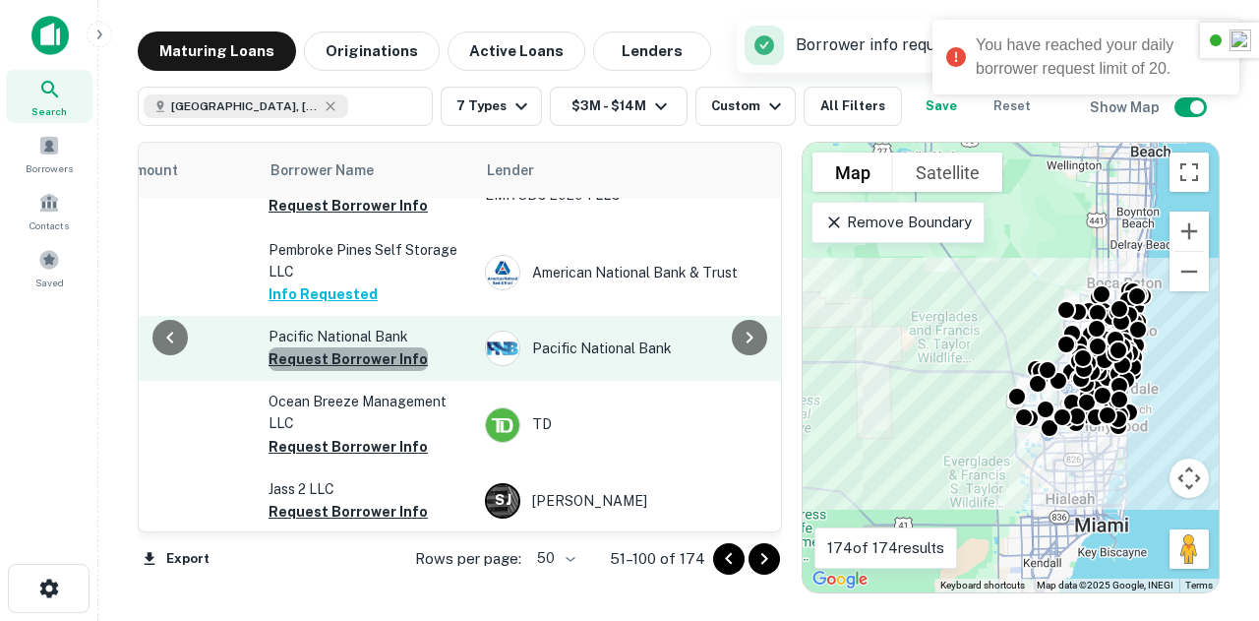
click at [364, 371] on button "Request Borrower Info" at bounding box center [348, 359] width 159 height 24
